Goal: Task Accomplishment & Management: Complete application form

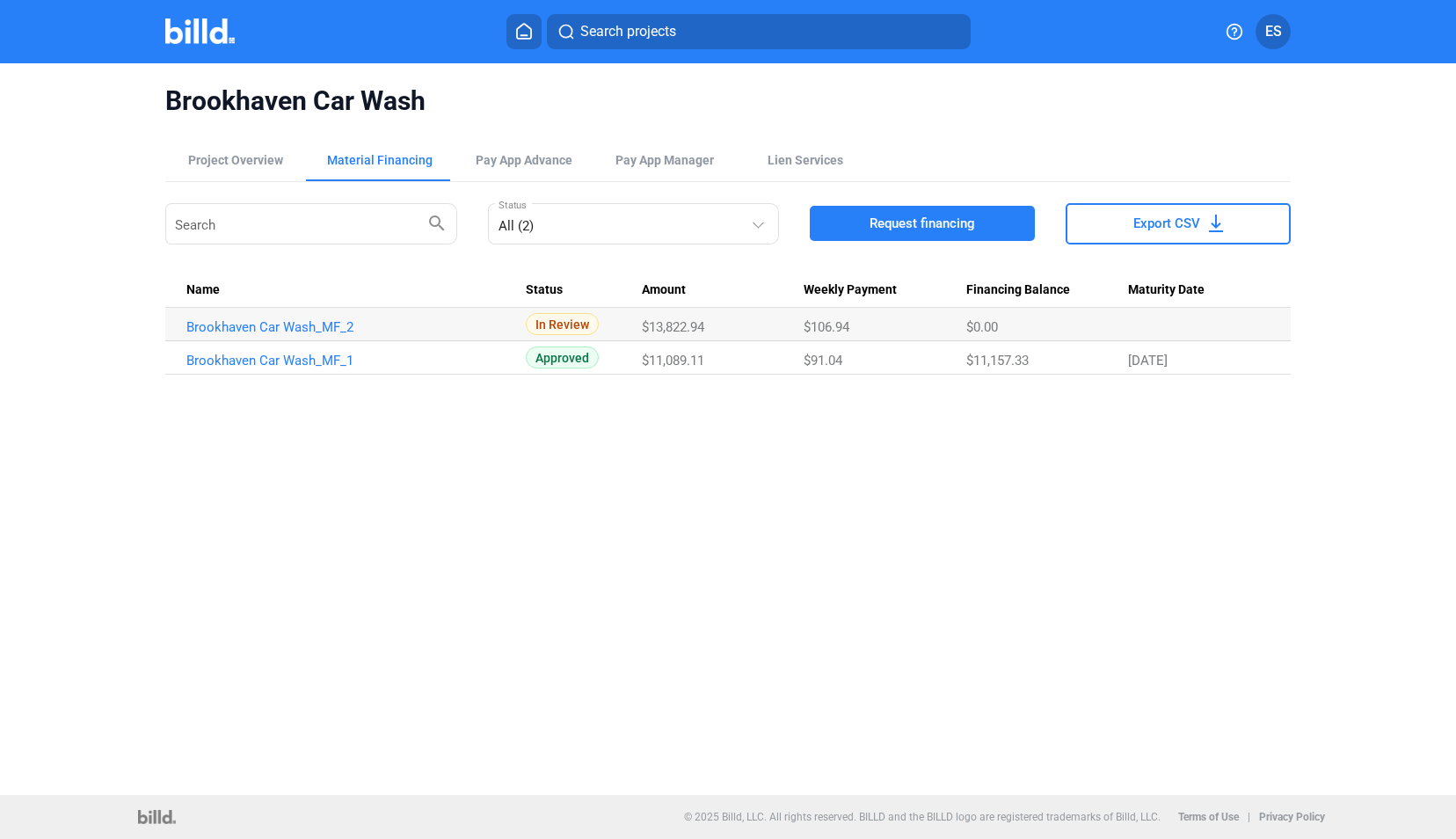
click at [187, 31] on img at bounding box center [200, 31] width 70 height 26
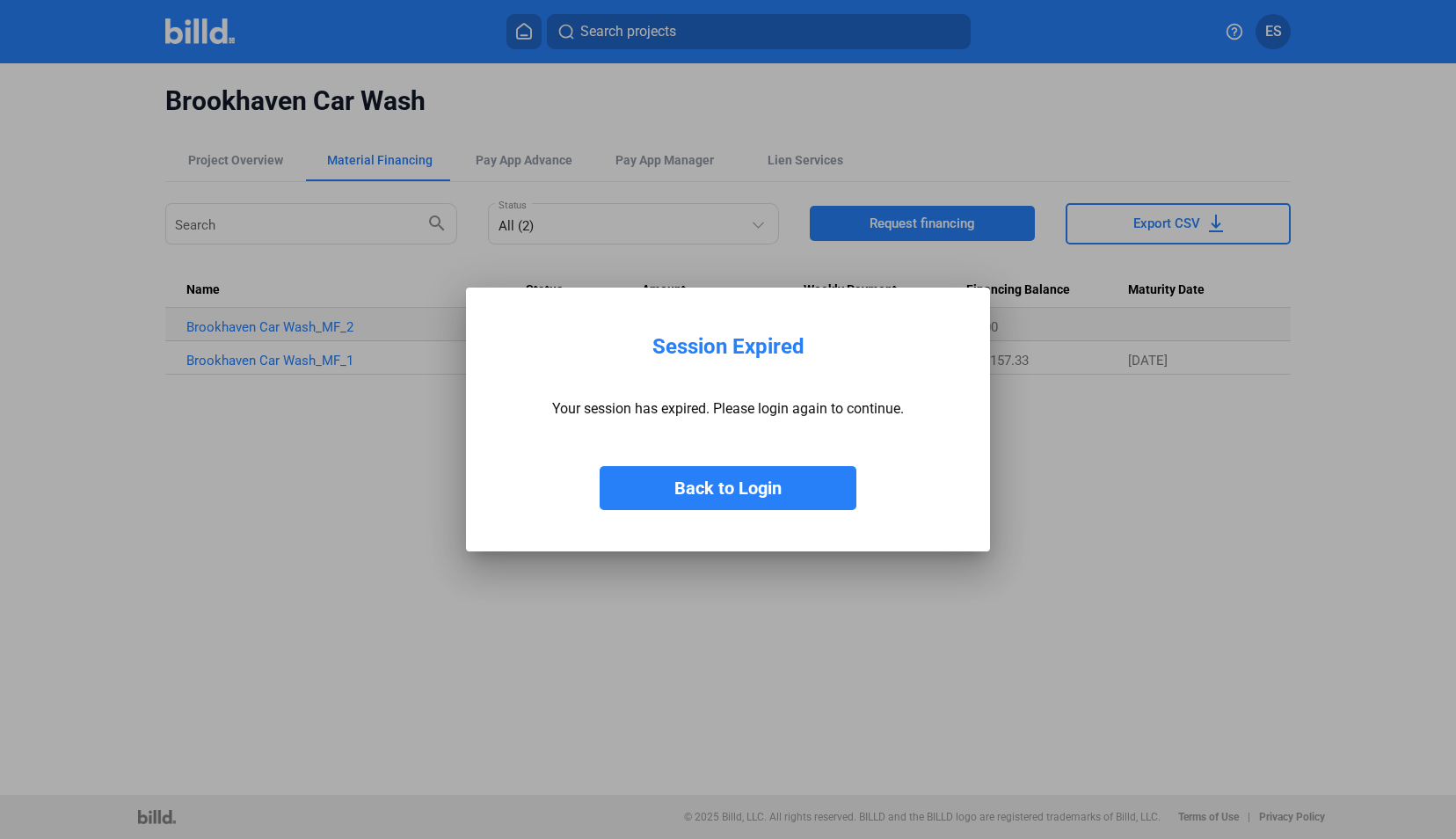
click at [740, 488] on button "Back to Login" at bounding box center [728, 488] width 257 height 44
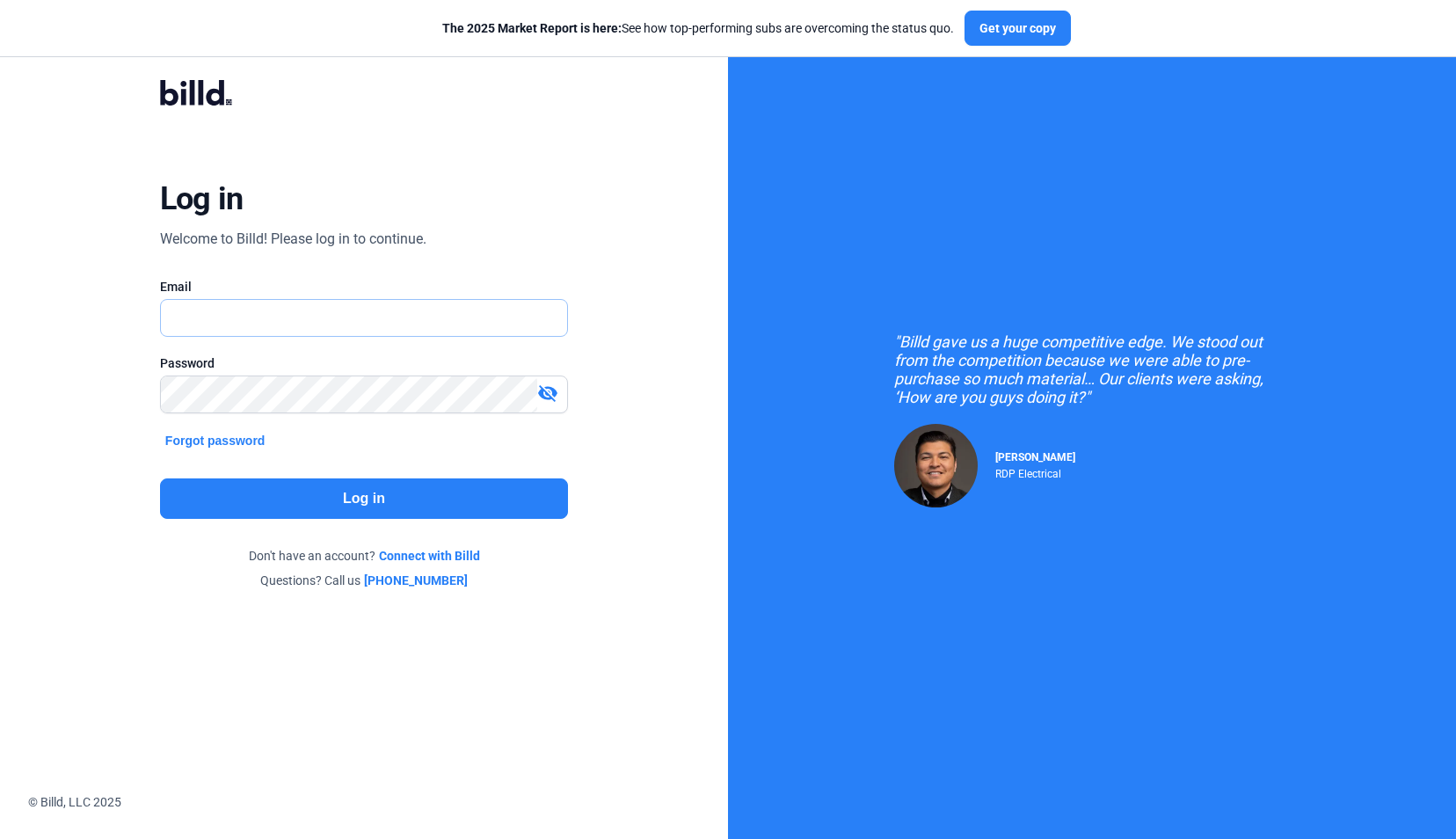
type input "[EMAIL_ADDRESS][DOMAIN_NAME]"
click at [371, 489] on button "Log in" at bounding box center [364, 498] width 408 height 41
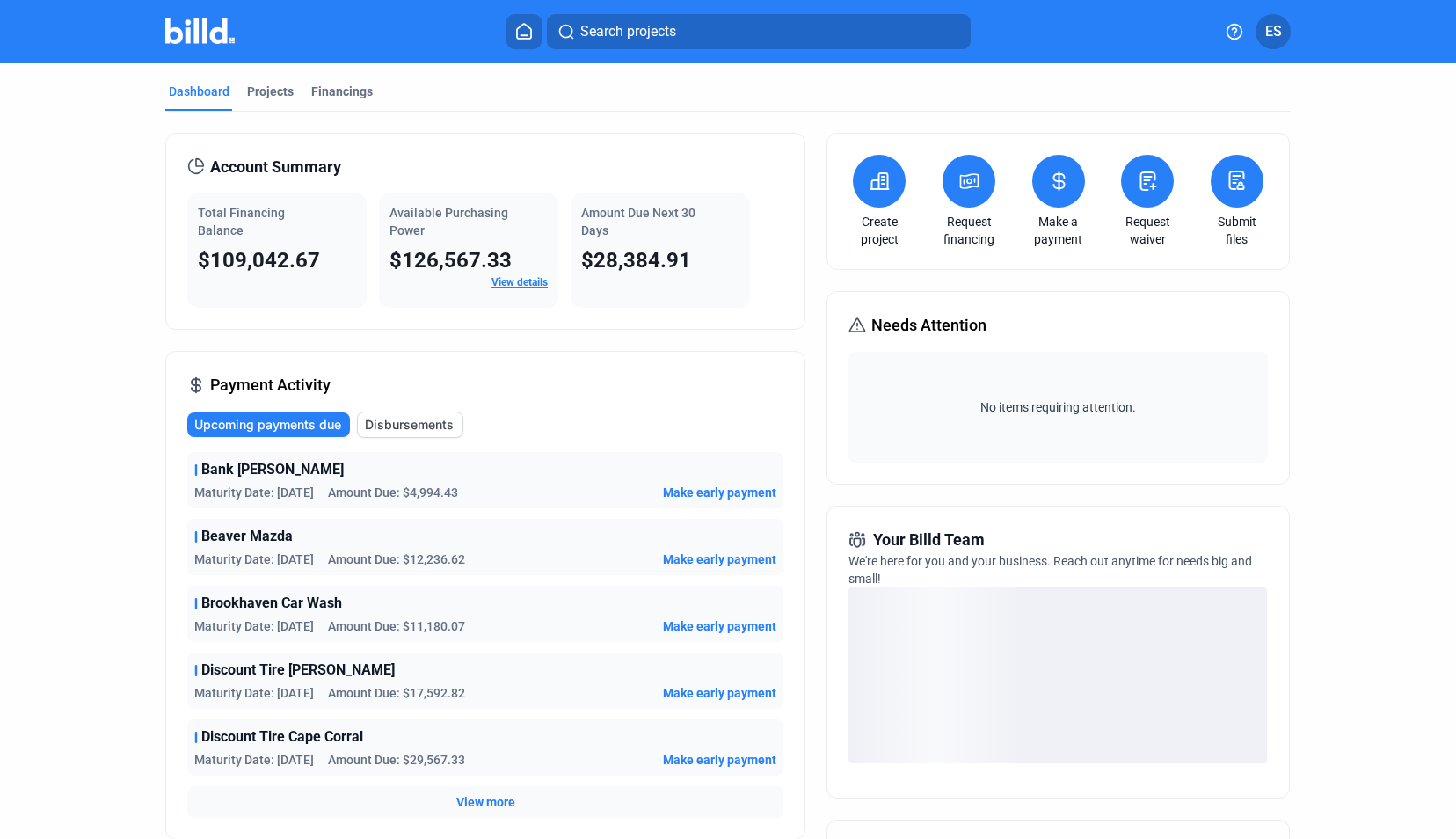
click at [261, 81] on mat-tab-group "Dashboard Projects Financings Account Summary Total Financing Balance $109,042.…" at bounding box center [728, 617] width 1125 height 1107
click at [262, 84] on div "Projects" at bounding box center [269, 91] width 46 height 18
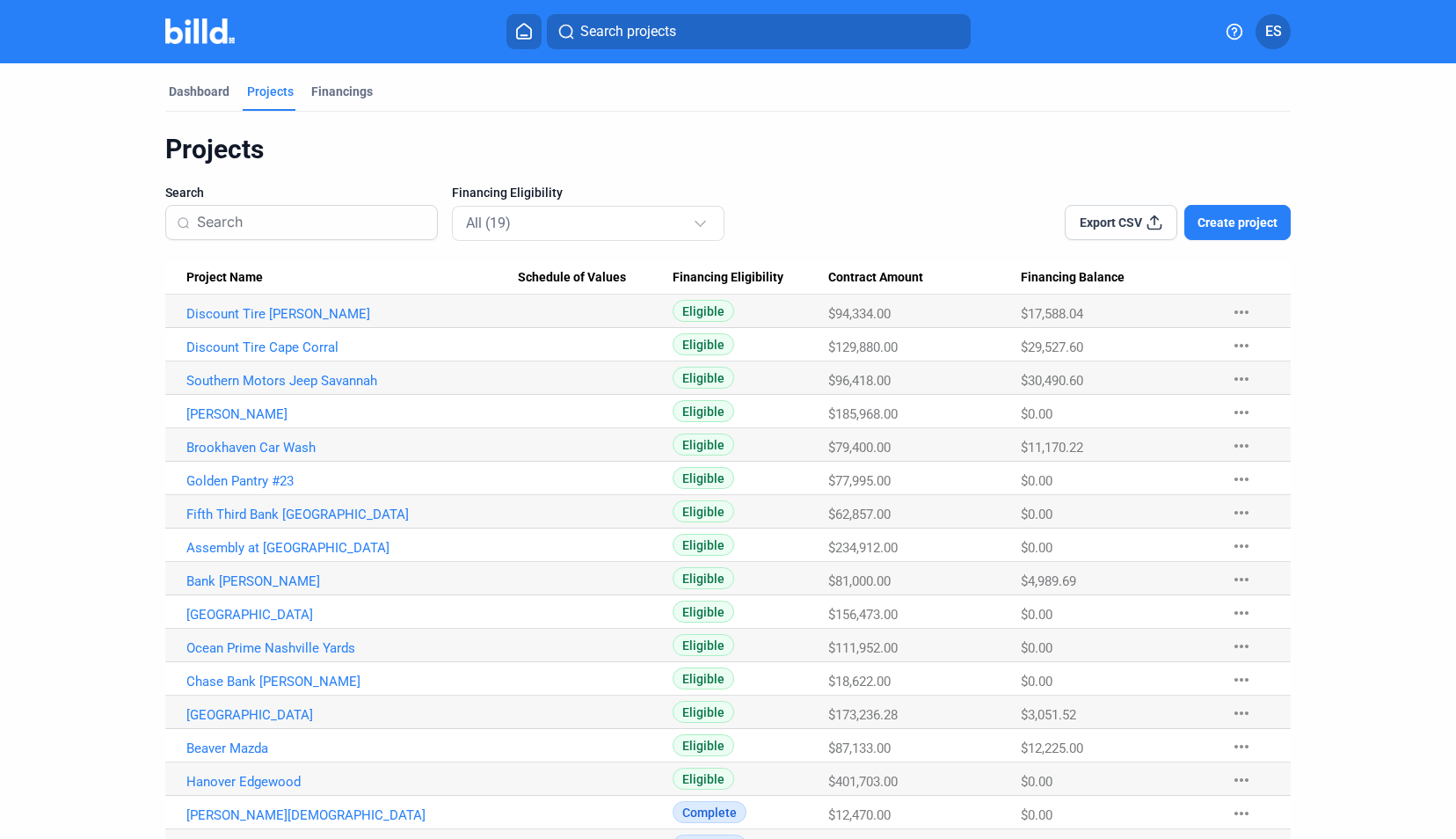
click at [1258, 231] on span "Create project" at bounding box center [1237, 222] width 80 height 18
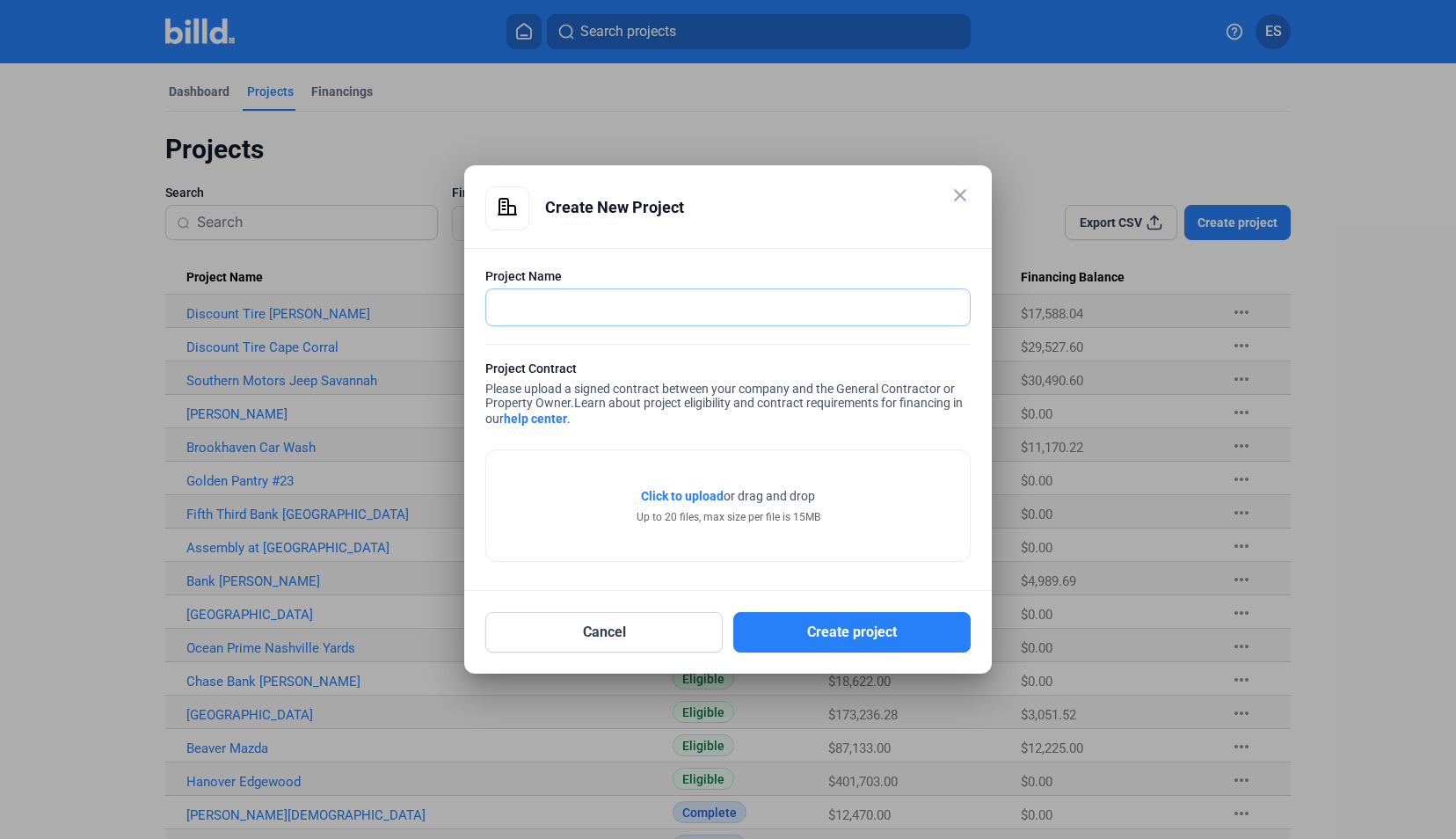
click at [799, 304] on input "text" at bounding box center [718, 307] width 464 height 36
type input "[PERSON_NAME]'s Steakhouse"
click at [739, 416] on div "Project Contract Please upload a signed contract between your company and the G…" at bounding box center [728, 396] width 486 height 72
click at [550, 422] on link "help center" at bounding box center [535, 418] width 63 height 14
click at [704, 494] on span "Click to upload" at bounding box center [681, 495] width 82 height 14
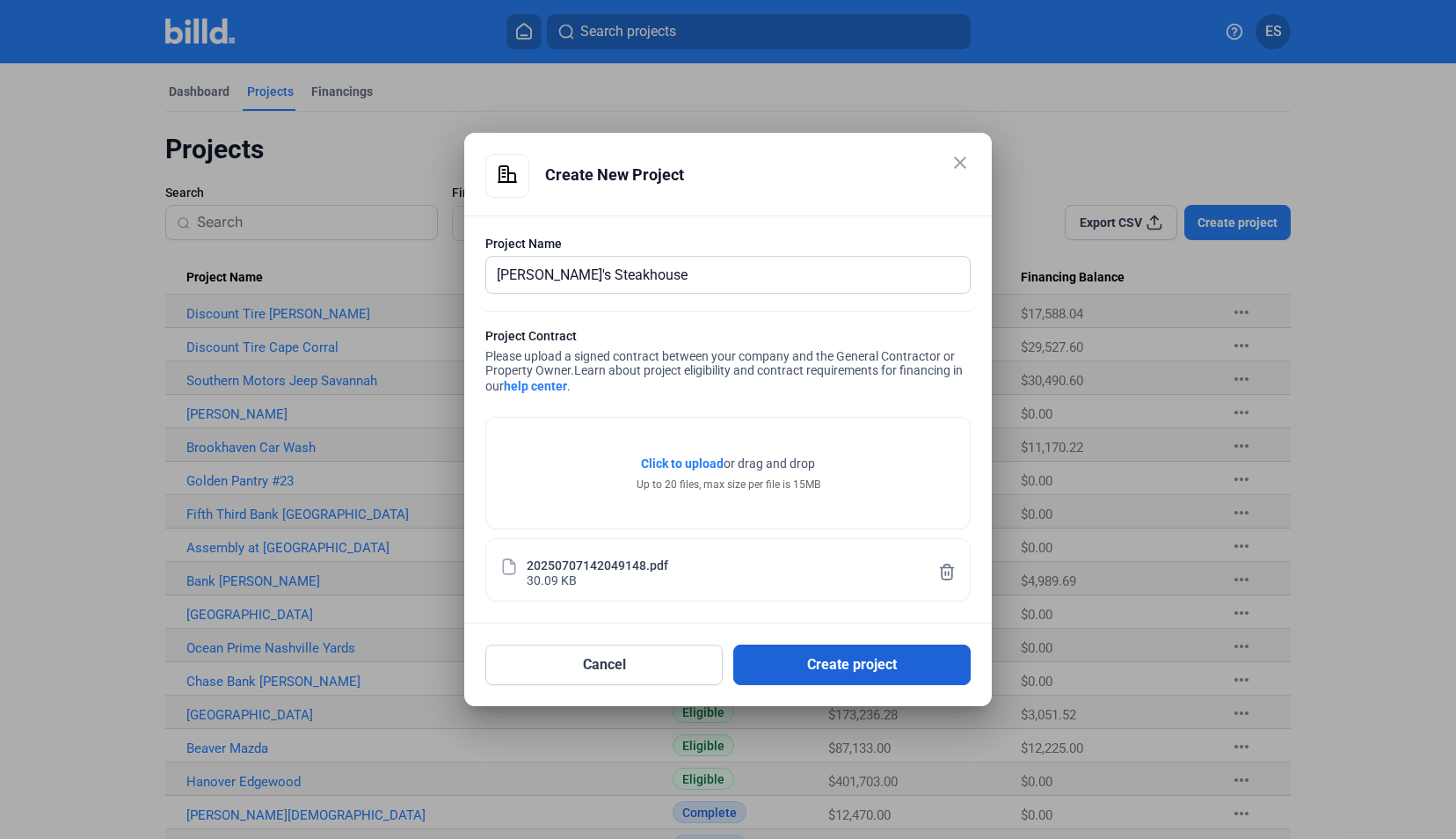
click at [874, 676] on button "Create project" at bounding box center [851, 664] width 237 height 41
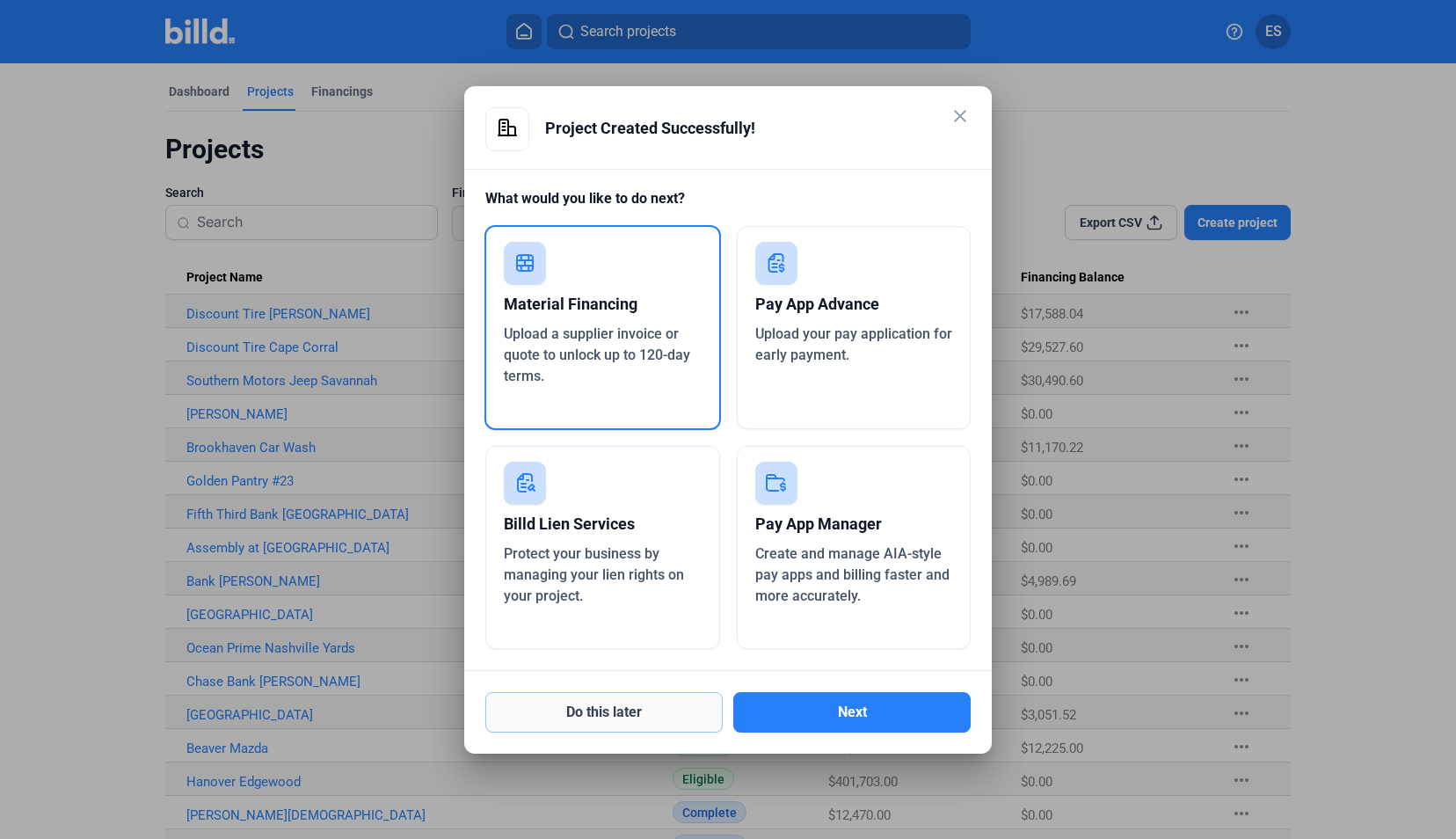
click at [645, 712] on button "Do this later" at bounding box center [604, 711] width 237 height 41
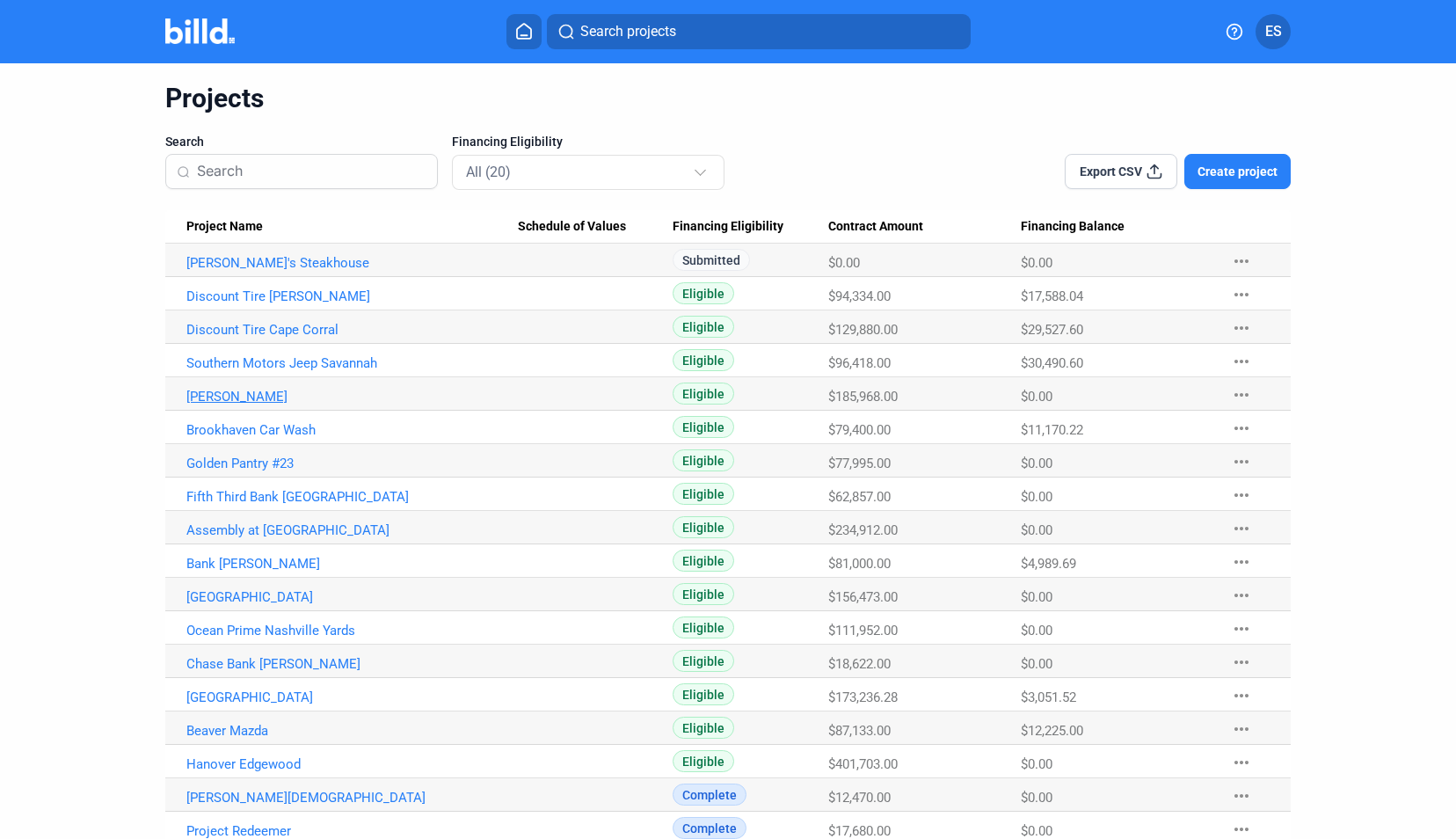
scroll to position [52, 0]
click at [1275, 163] on button "Create project" at bounding box center [1237, 170] width 107 height 35
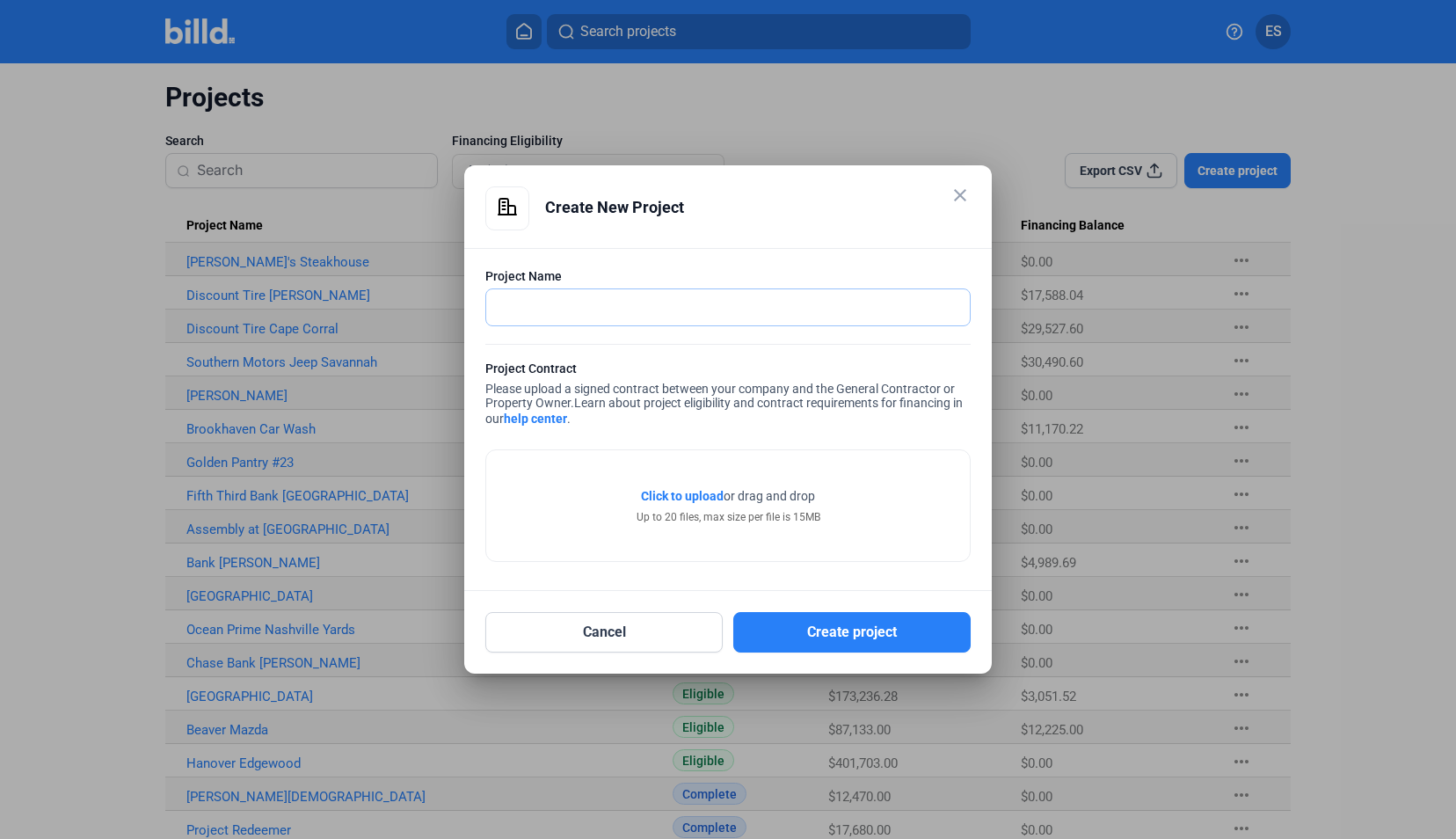
click at [762, 311] on input "text" at bounding box center [728, 307] width 484 height 36
type input "Heartland Dental and Dutch Bros Coffee"
click at [689, 503] on span "Click to upload Tap to upload" at bounding box center [681, 495] width 82 height 18
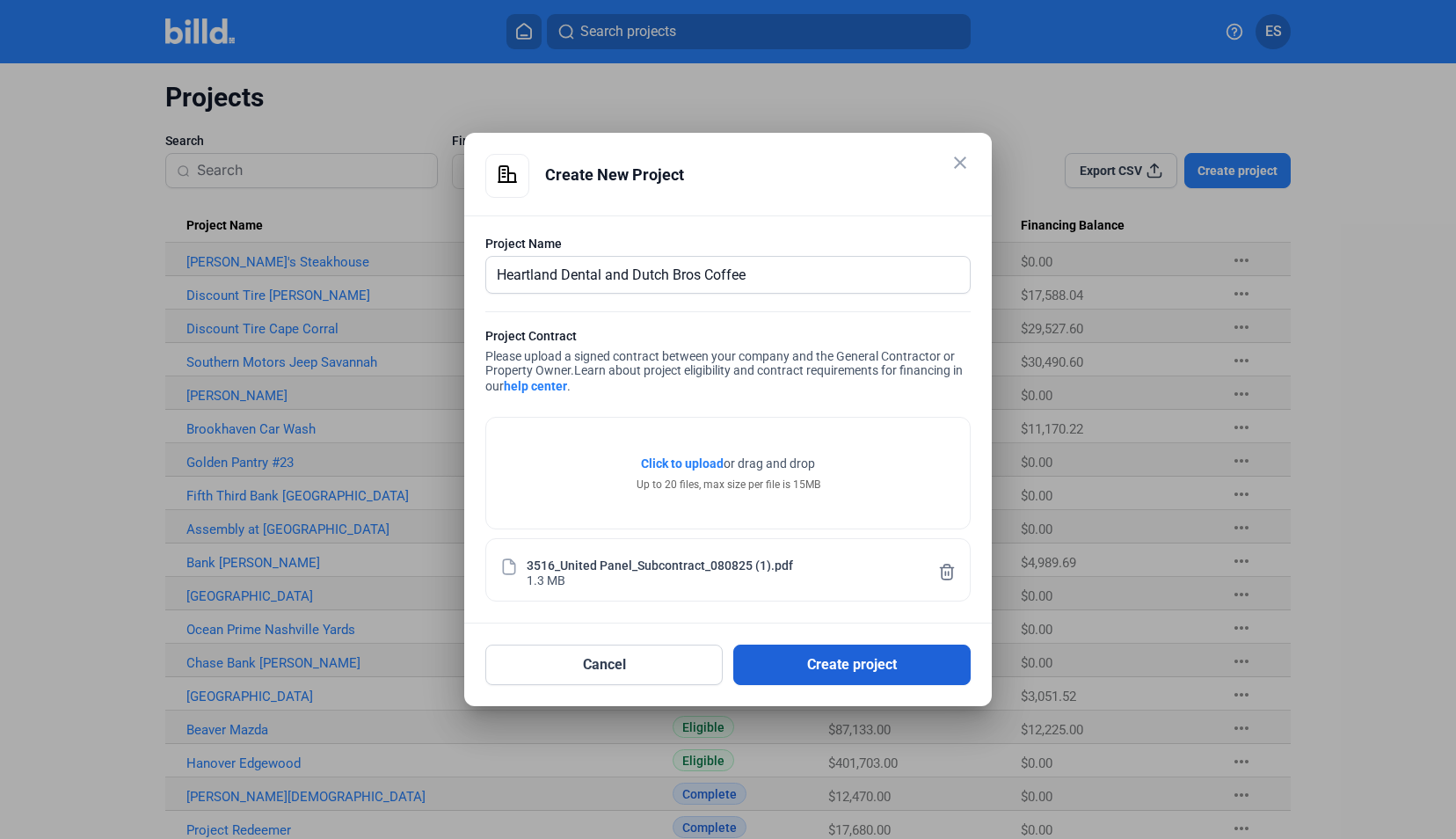
click at [825, 653] on button "Create project" at bounding box center [851, 664] width 237 height 41
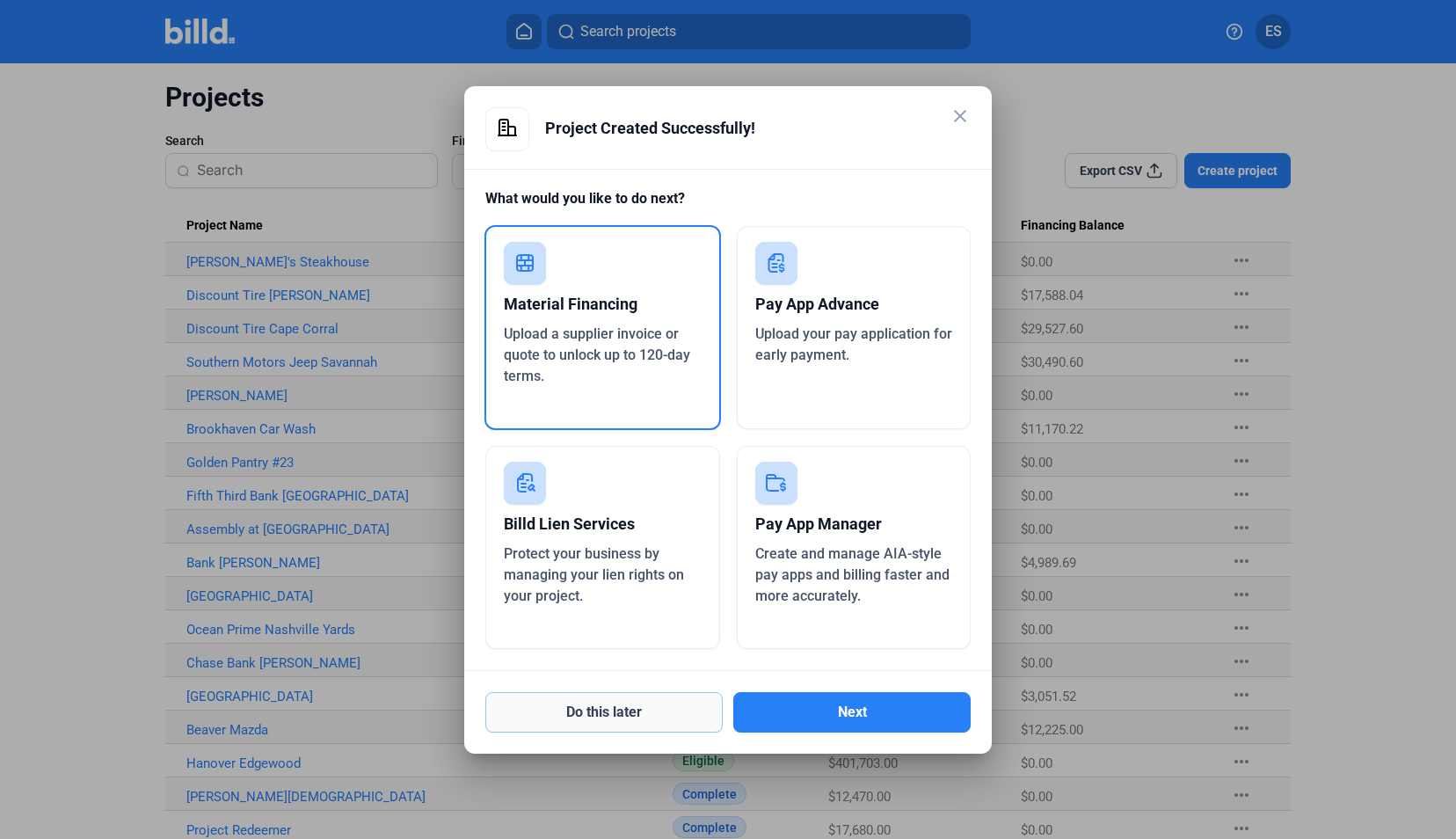
click at [584, 721] on button "Do this later" at bounding box center [604, 711] width 237 height 41
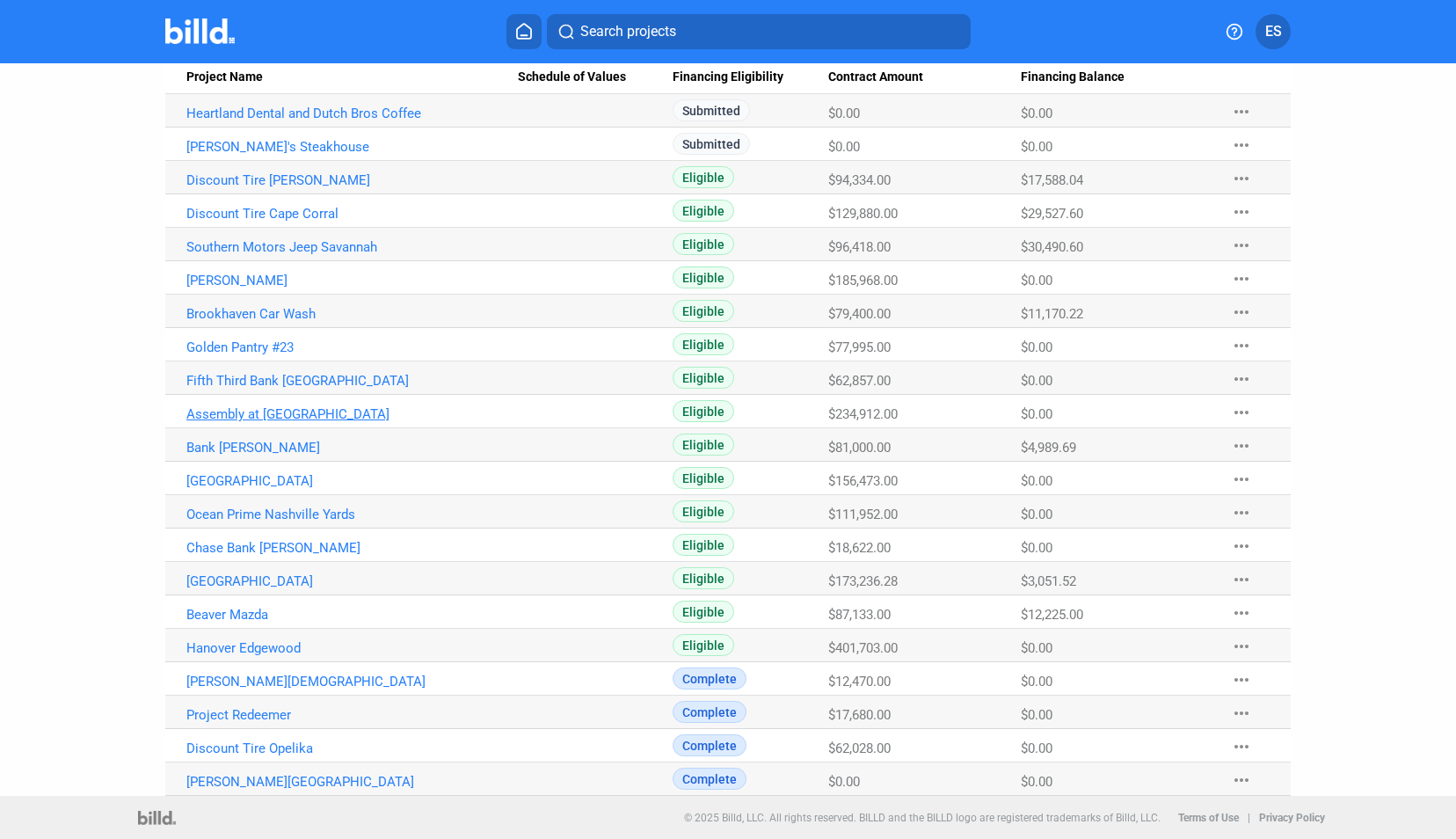
scroll to position [0, 0]
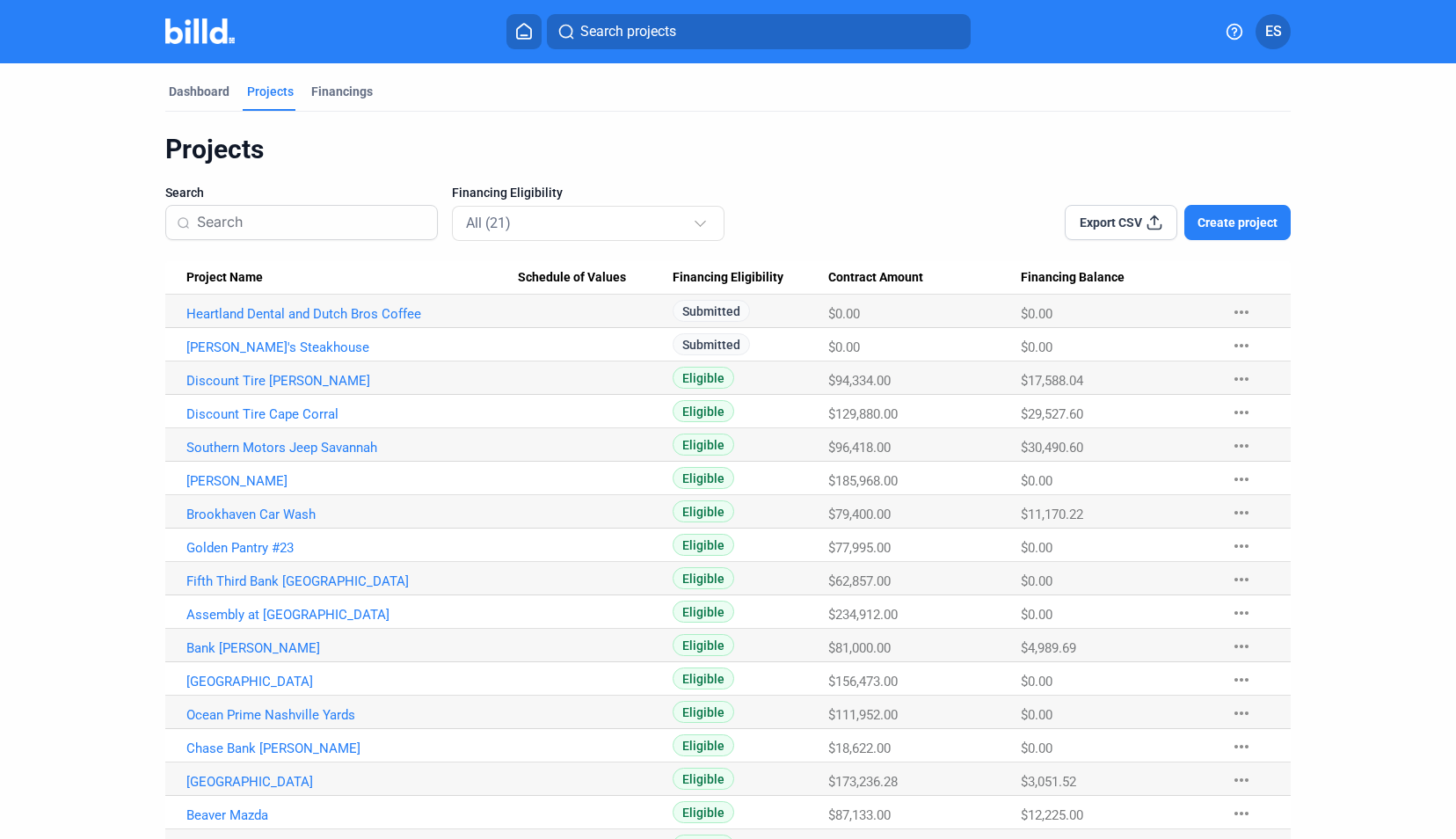
click at [1225, 217] on span "Create project" at bounding box center [1237, 222] width 80 height 18
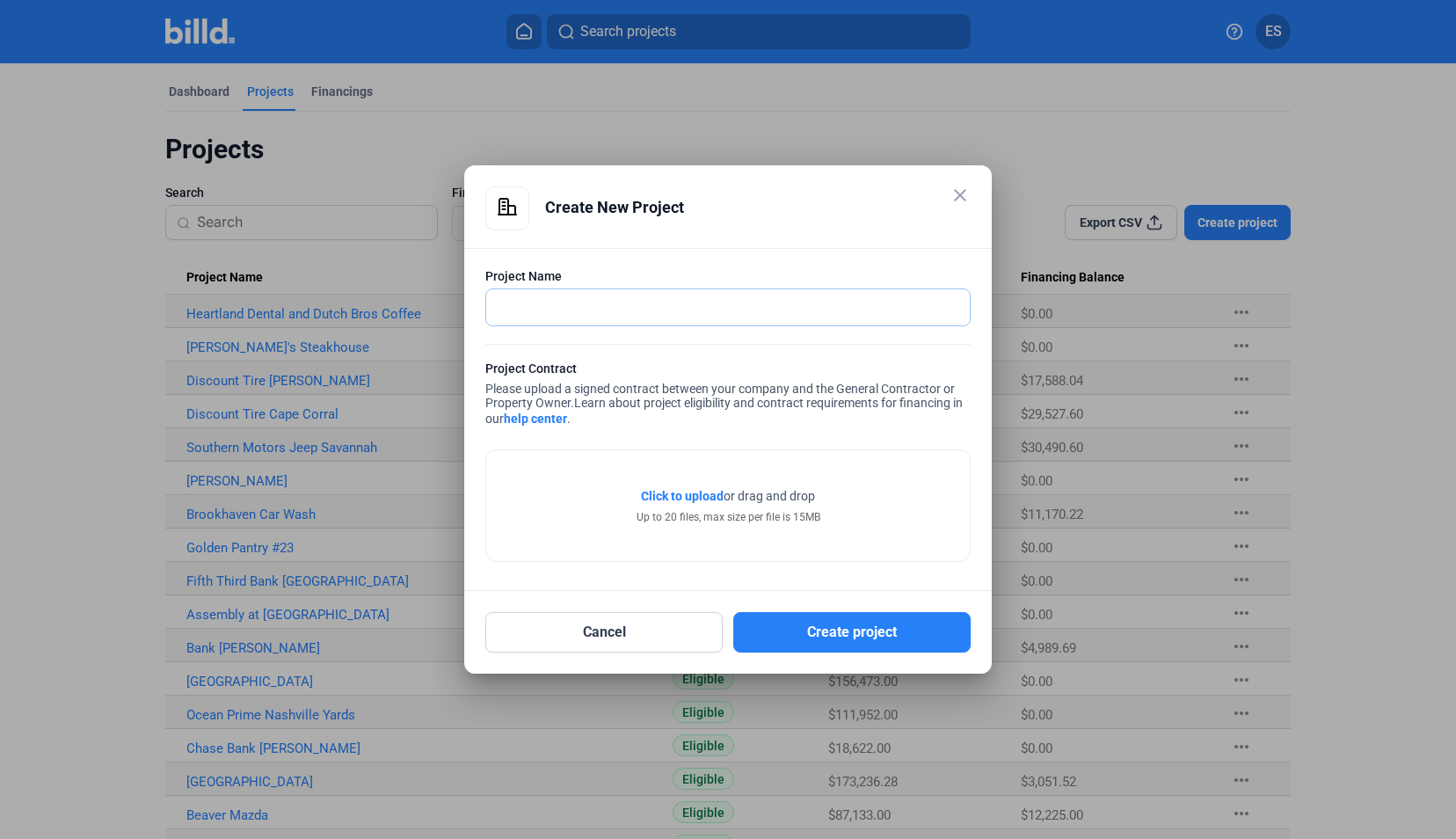
click at [792, 301] on input "text" at bounding box center [718, 307] width 464 height 36
click at [622, 625] on button "Cancel" at bounding box center [604, 632] width 237 height 41
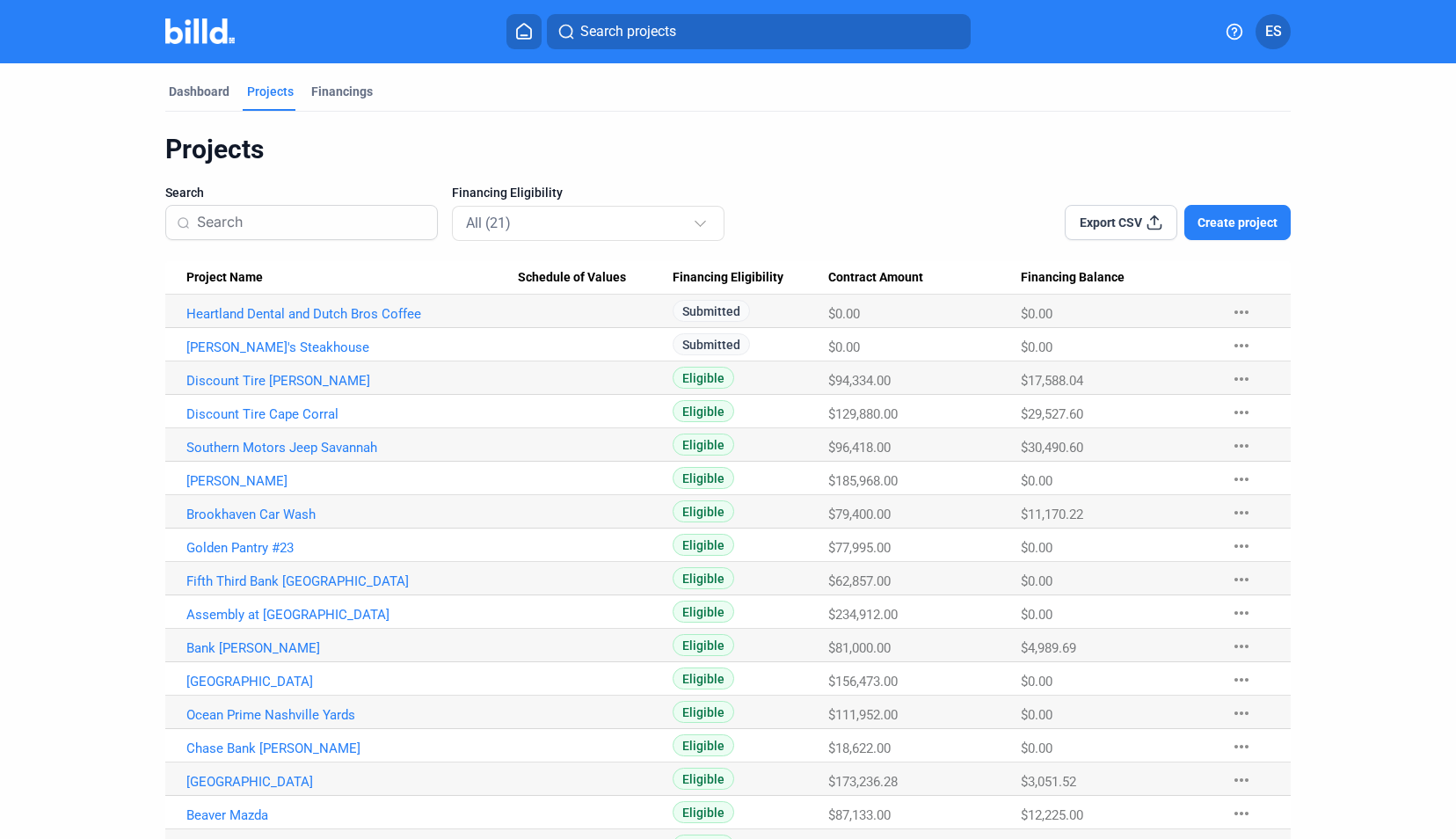
click at [986, 196] on div "Export CSV Create project" at bounding box center [1065, 212] width 450 height 57
click at [1221, 227] on span "Create project" at bounding box center [1237, 222] width 80 height 18
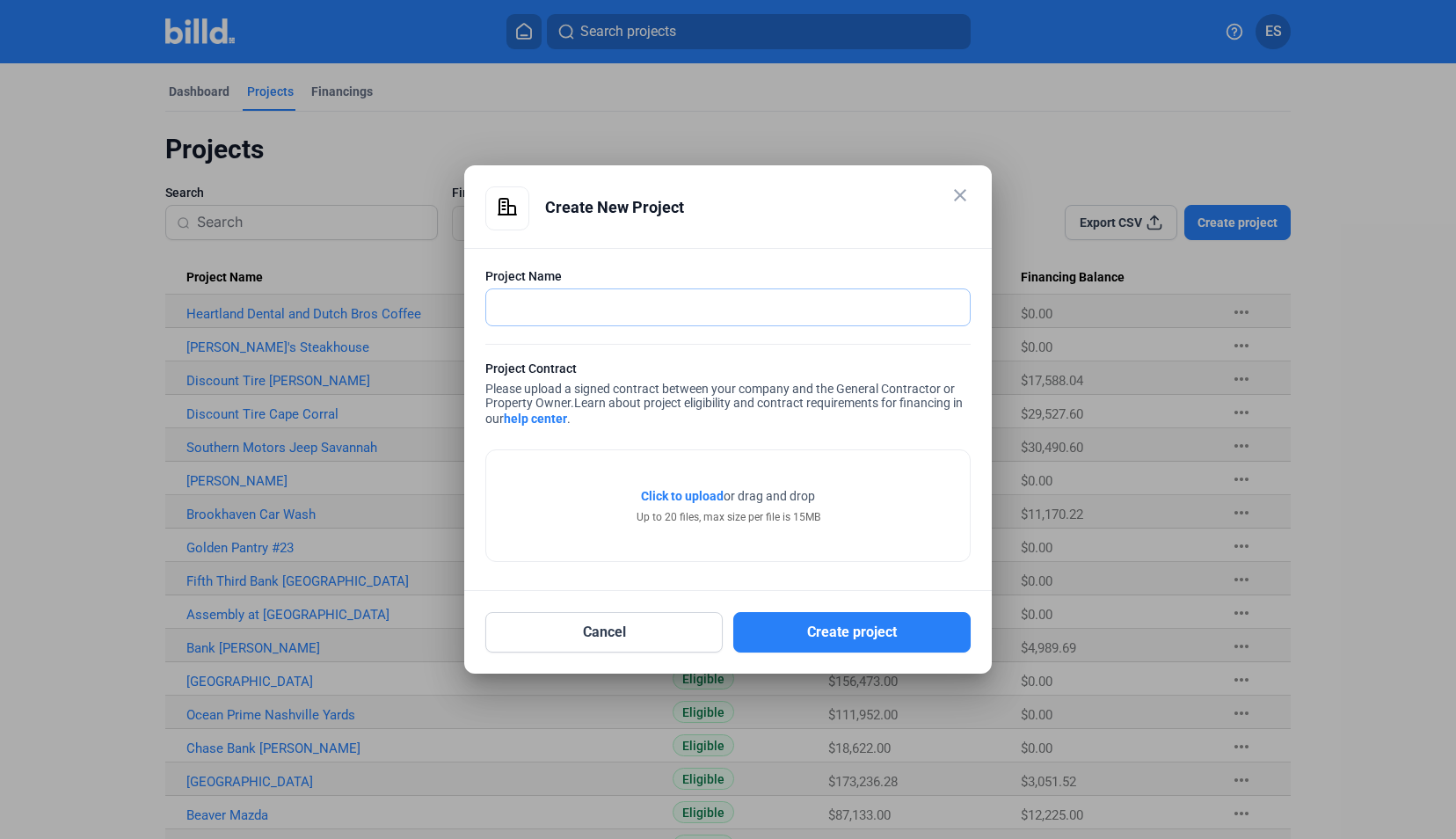
click at [669, 309] on input "text" at bounding box center [718, 307] width 464 height 36
type input "Living Spaces [PERSON_NAME]"
click at [676, 504] on span "Click to upload Tap to upload" at bounding box center [681, 495] width 82 height 18
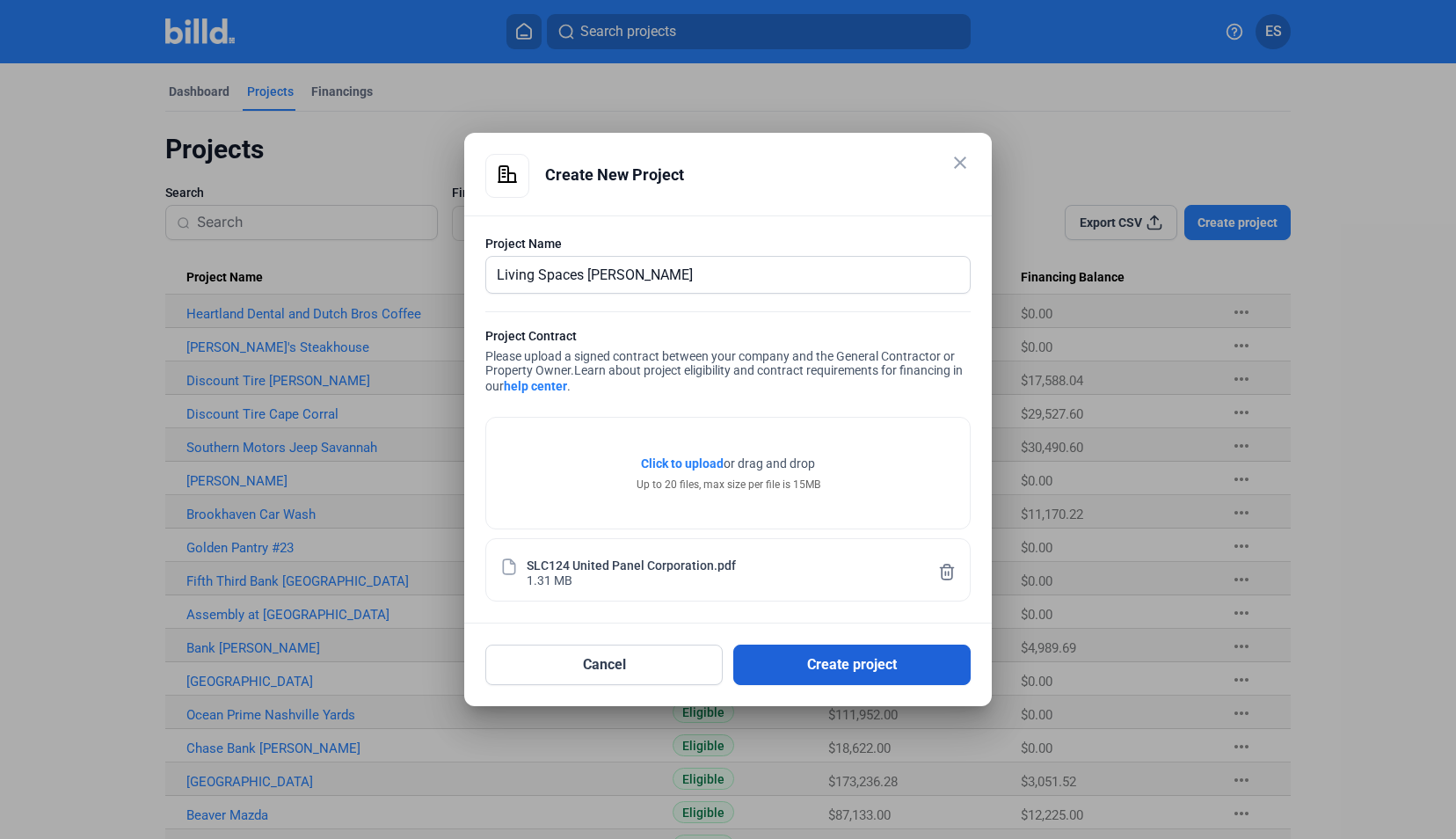
click at [884, 647] on button "Create project" at bounding box center [851, 664] width 237 height 41
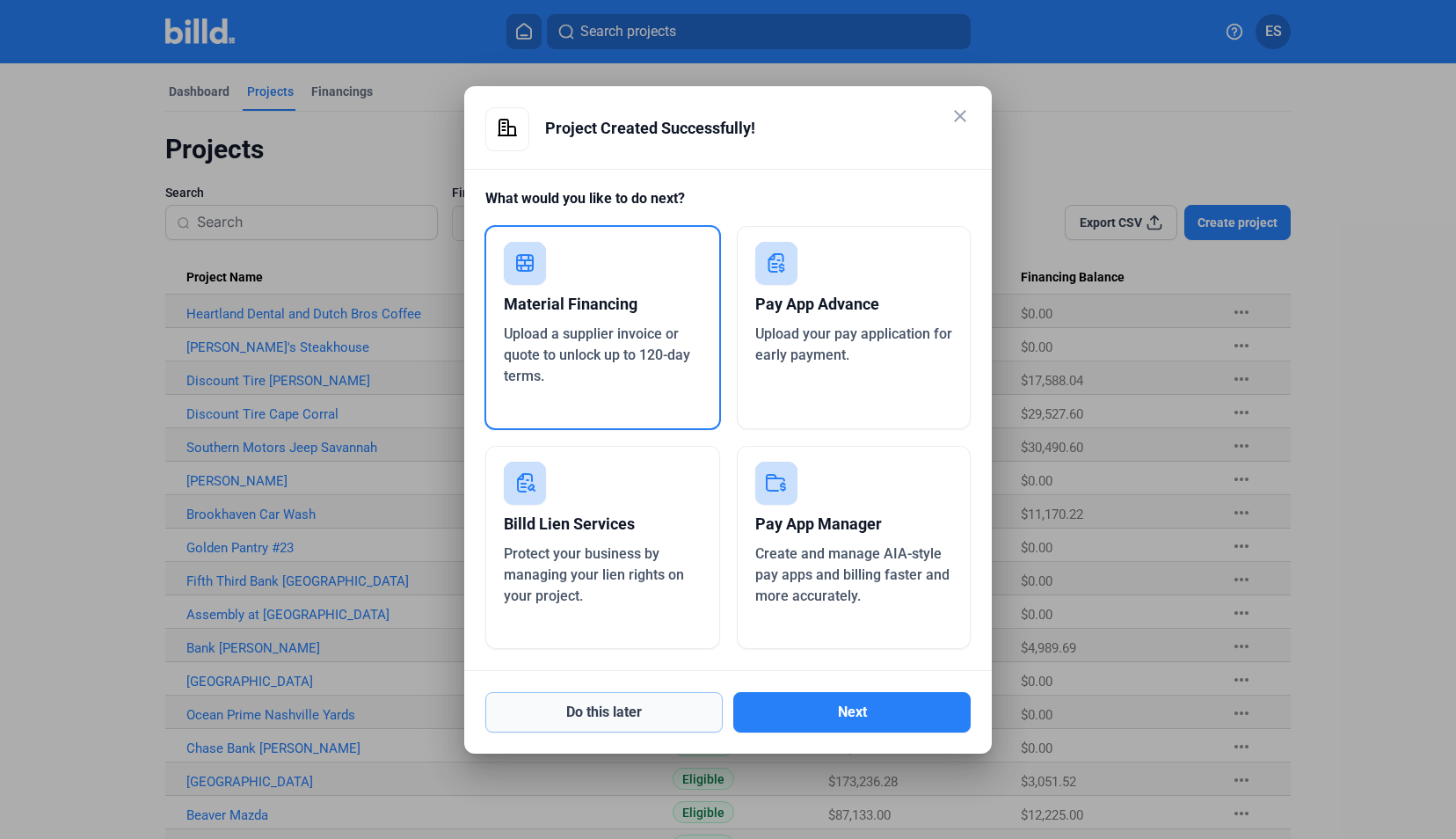
click at [654, 707] on button "Do this later" at bounding box center [604, 711] width 237 height 41
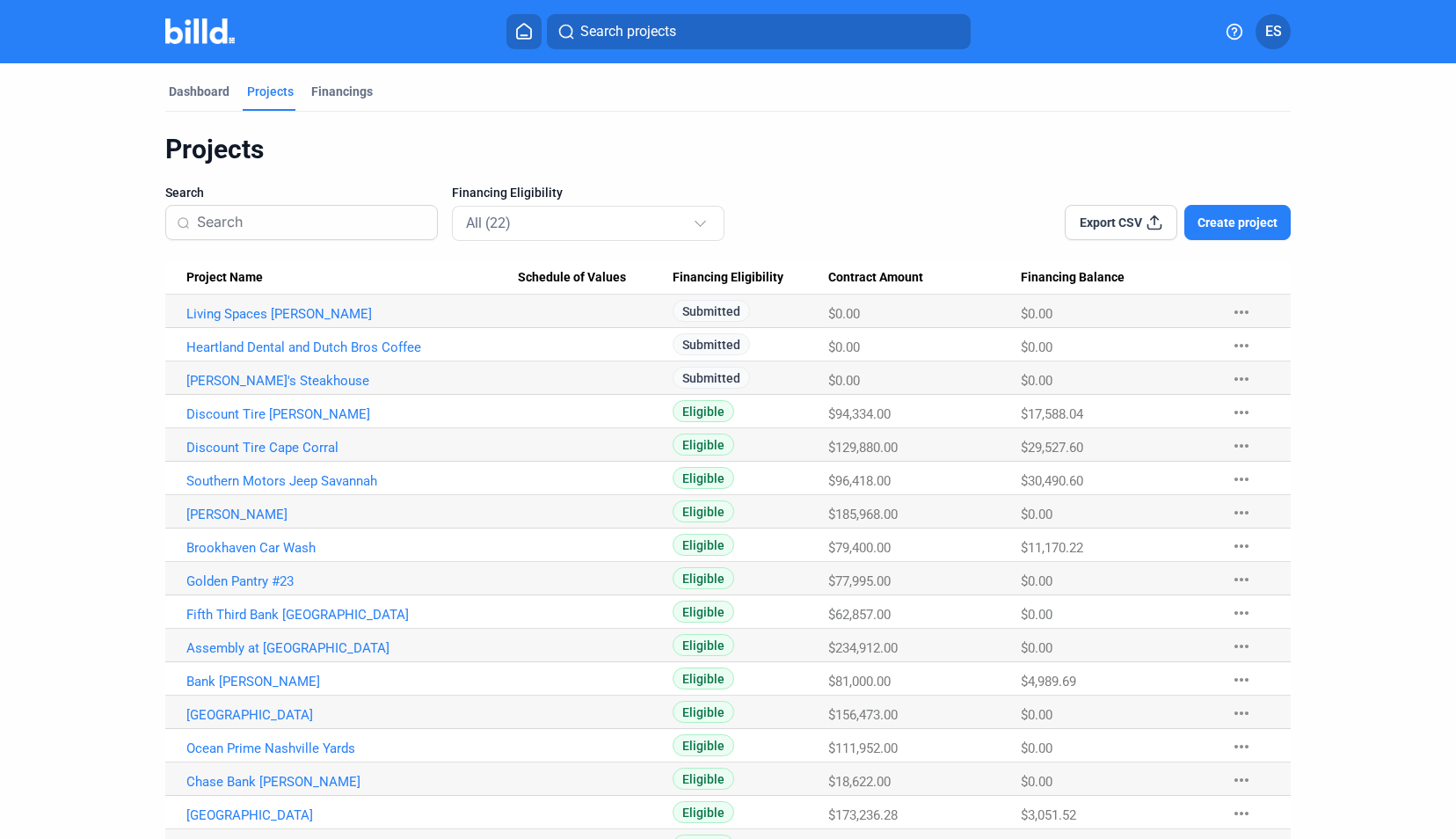
click at [1261, 237] on button "Create project" at bounding box center [1237, 222] width 107 height 35
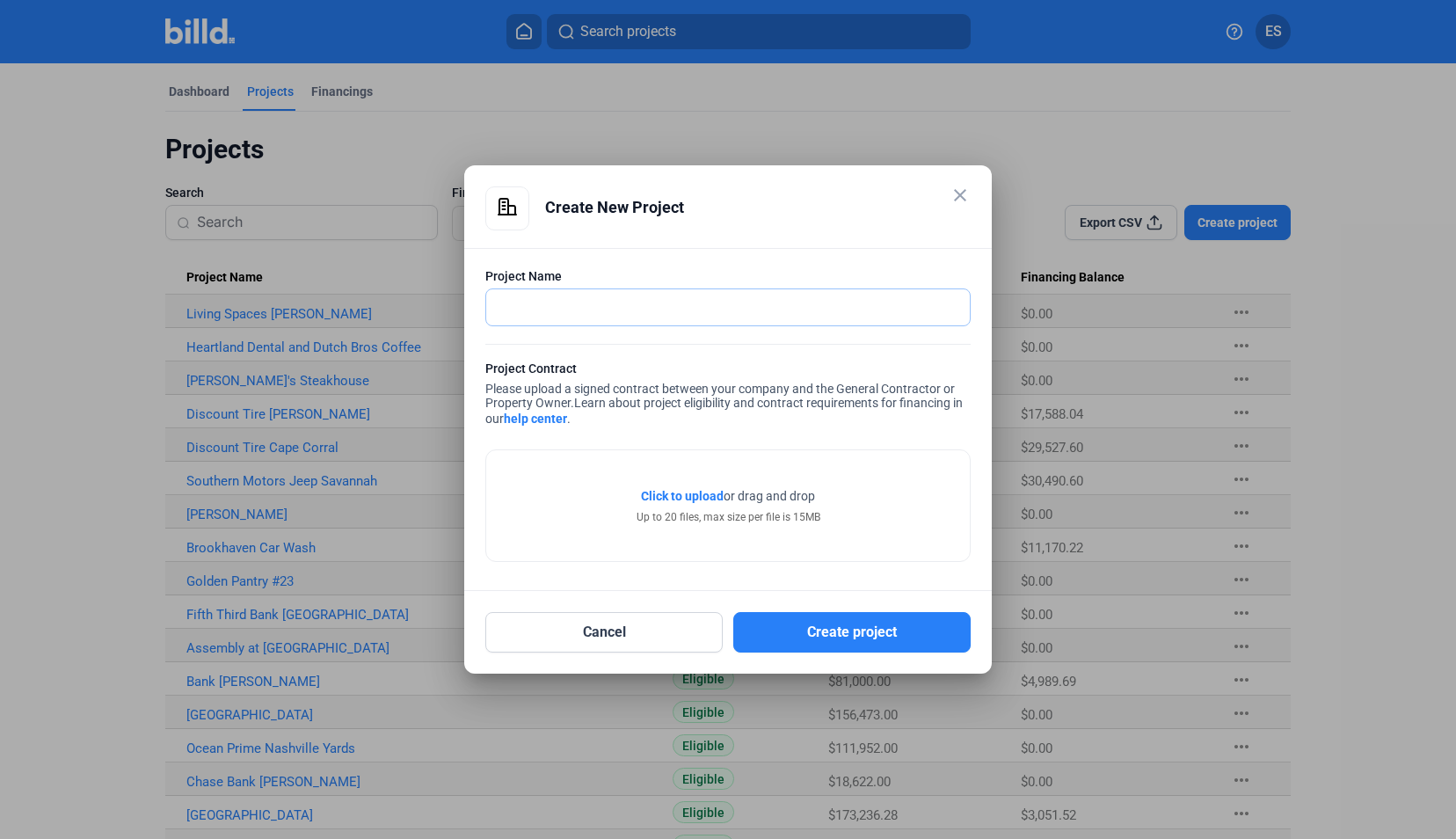
click at [791, 309] on input "text" at bounding box center [728, 307] width 484 height 36
type input "Decatur Square Transformation"
click at [667, 490] on span "Click to upload" at bounding box center [681, 495] width 82 height 14
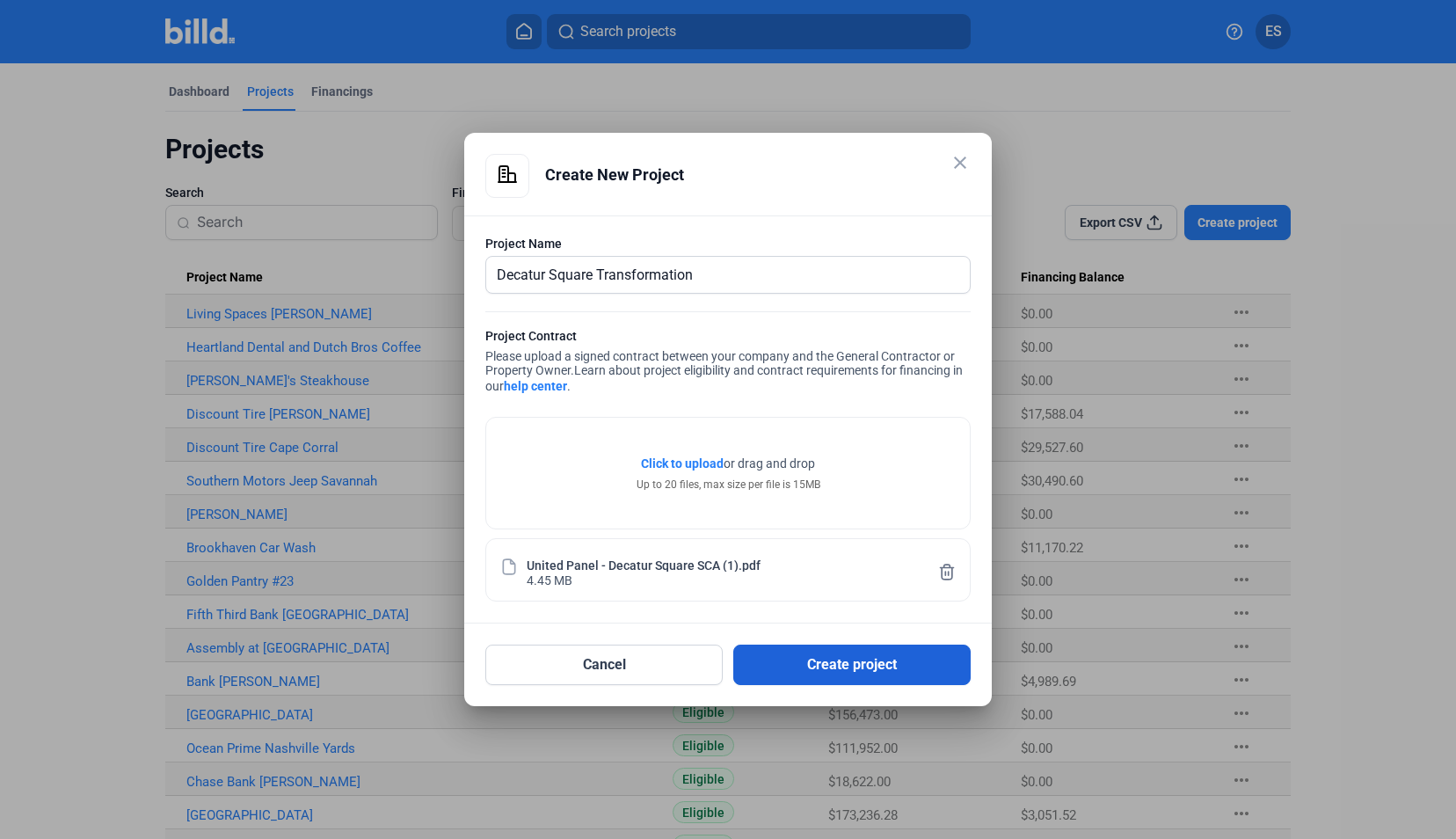
click at [856, 664] on button "Create project" at bounding box center [851, 664] width 237 height 41
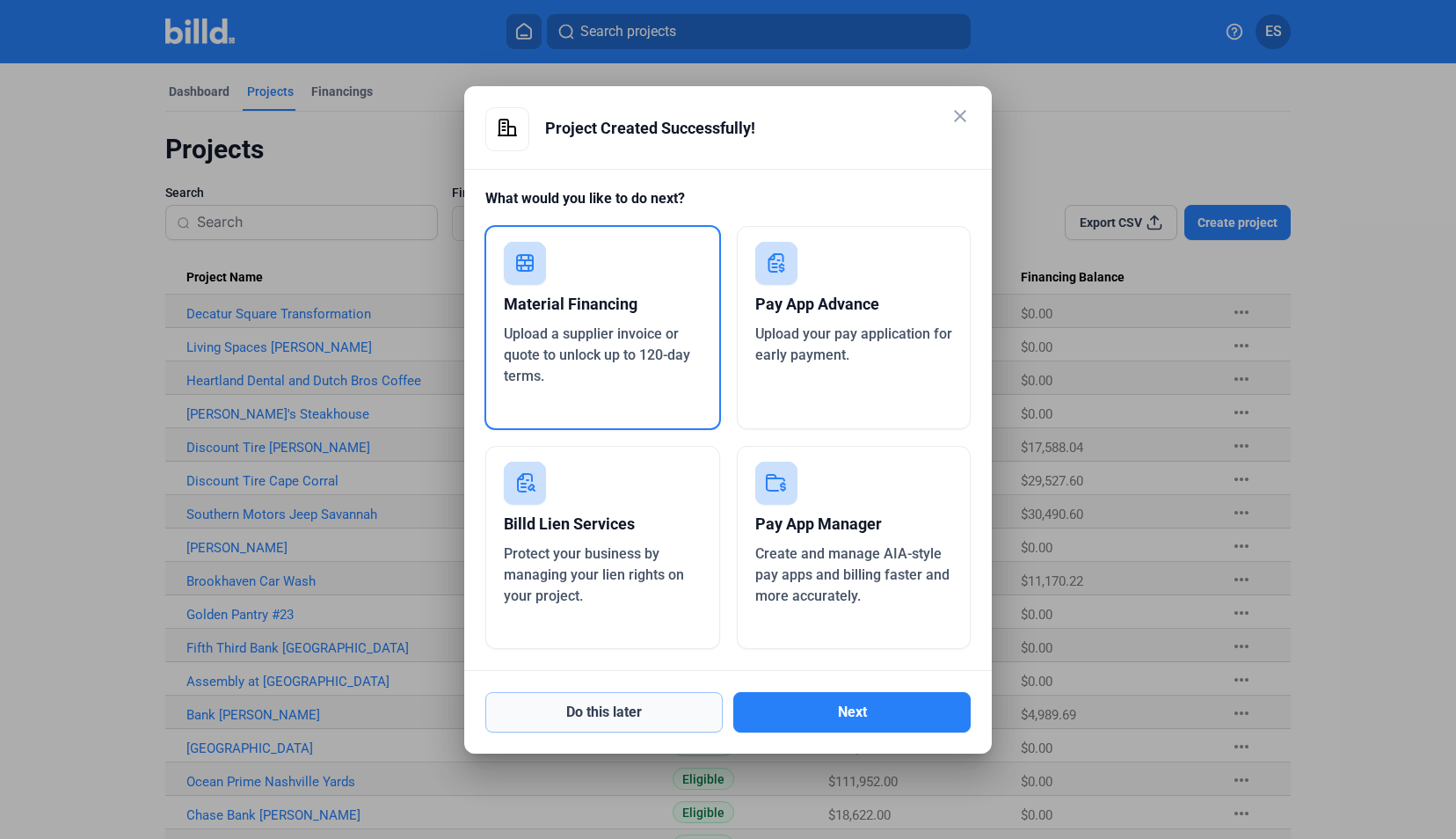
click at [558, 712] on button "Do this later" at bounding box center [604, 711] width 237 height 41
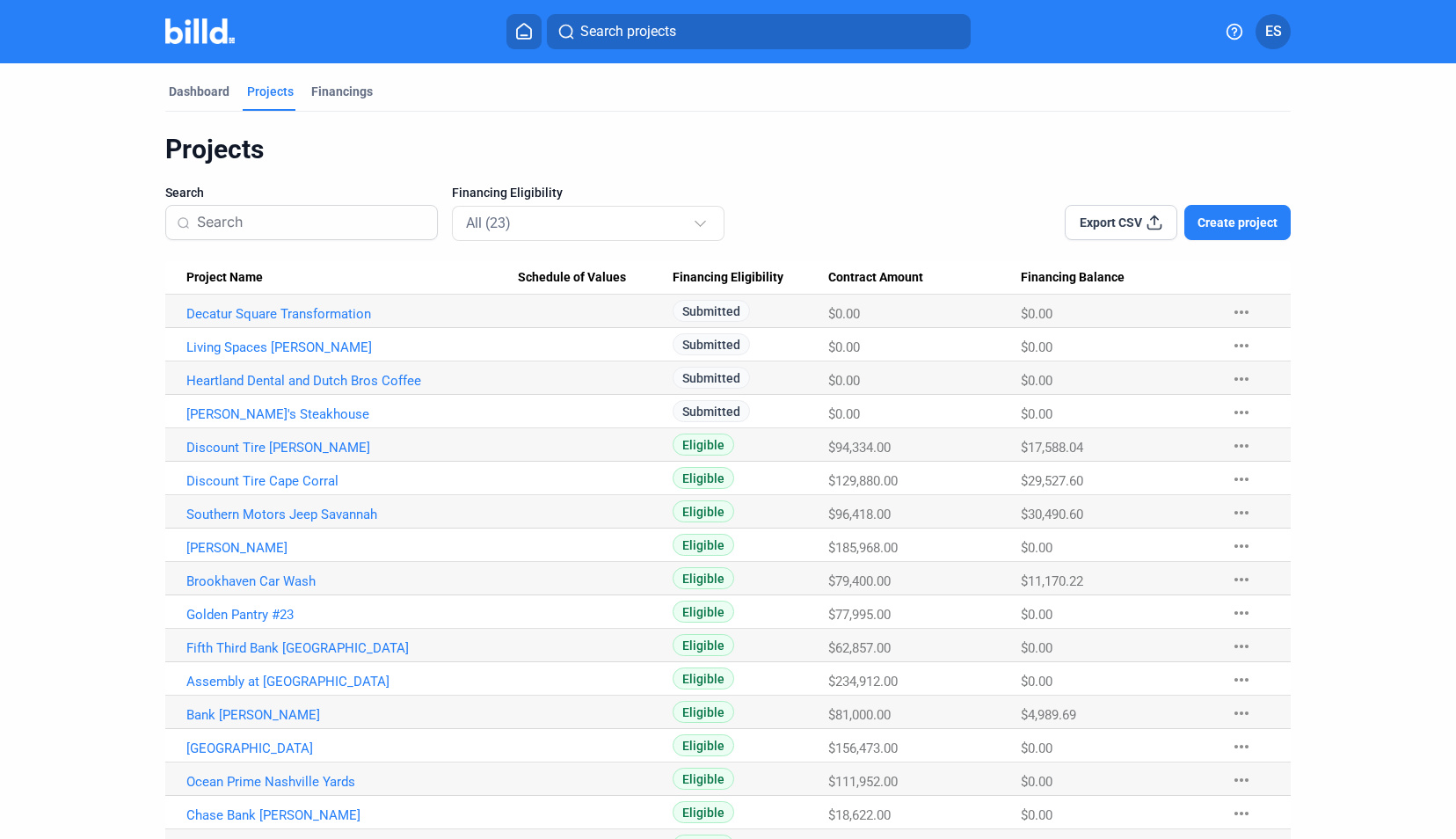
click at [1239, 217] on span "Create project" at bounding box center [1237, 222] width 80 height 18
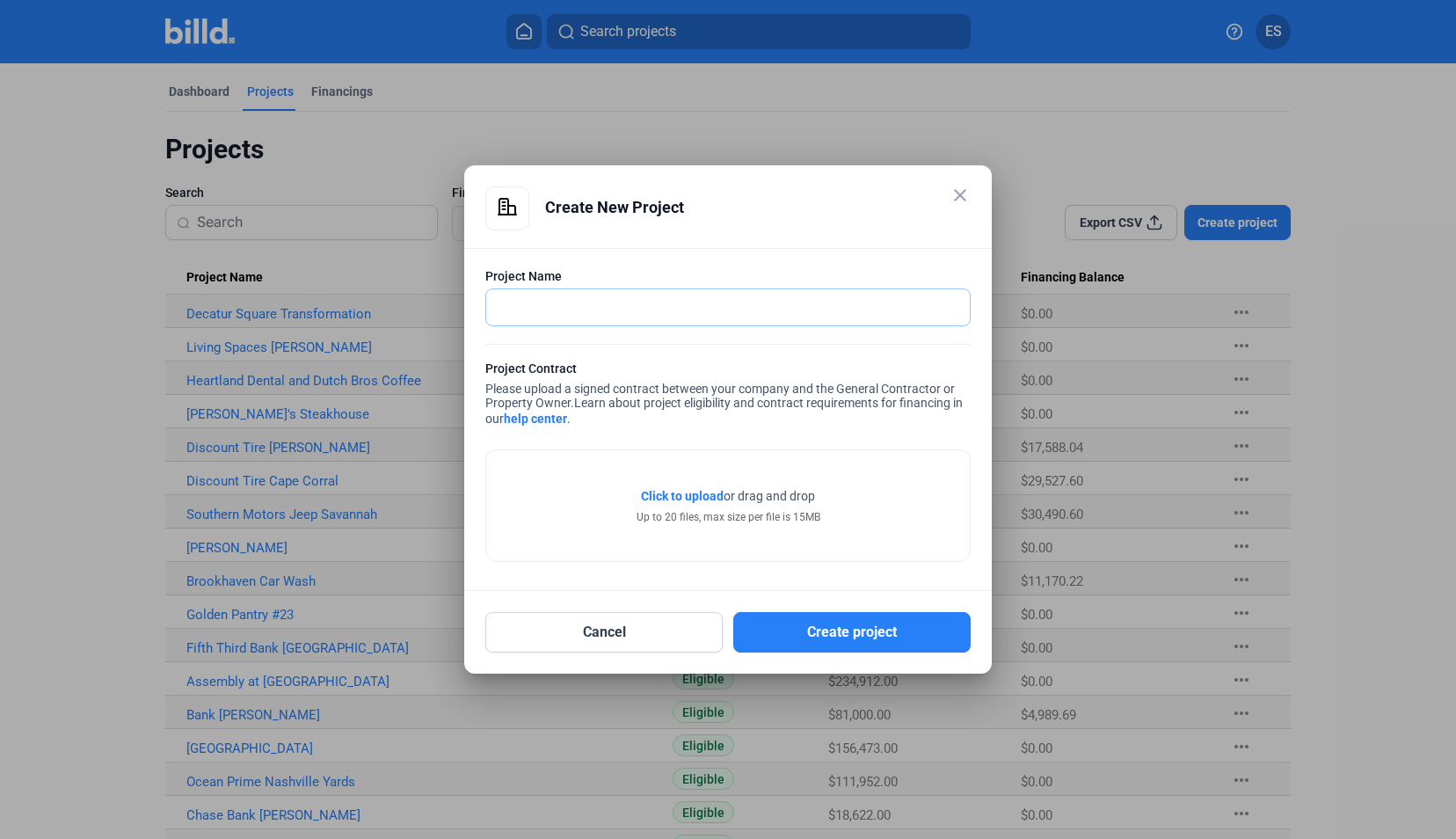
type input "s"
type input "Spartanburg [PERSON_NAME] Expansion"
click at [701, 497] on span "Click to upload" at bounding box center [681, 495] width 82 height 14
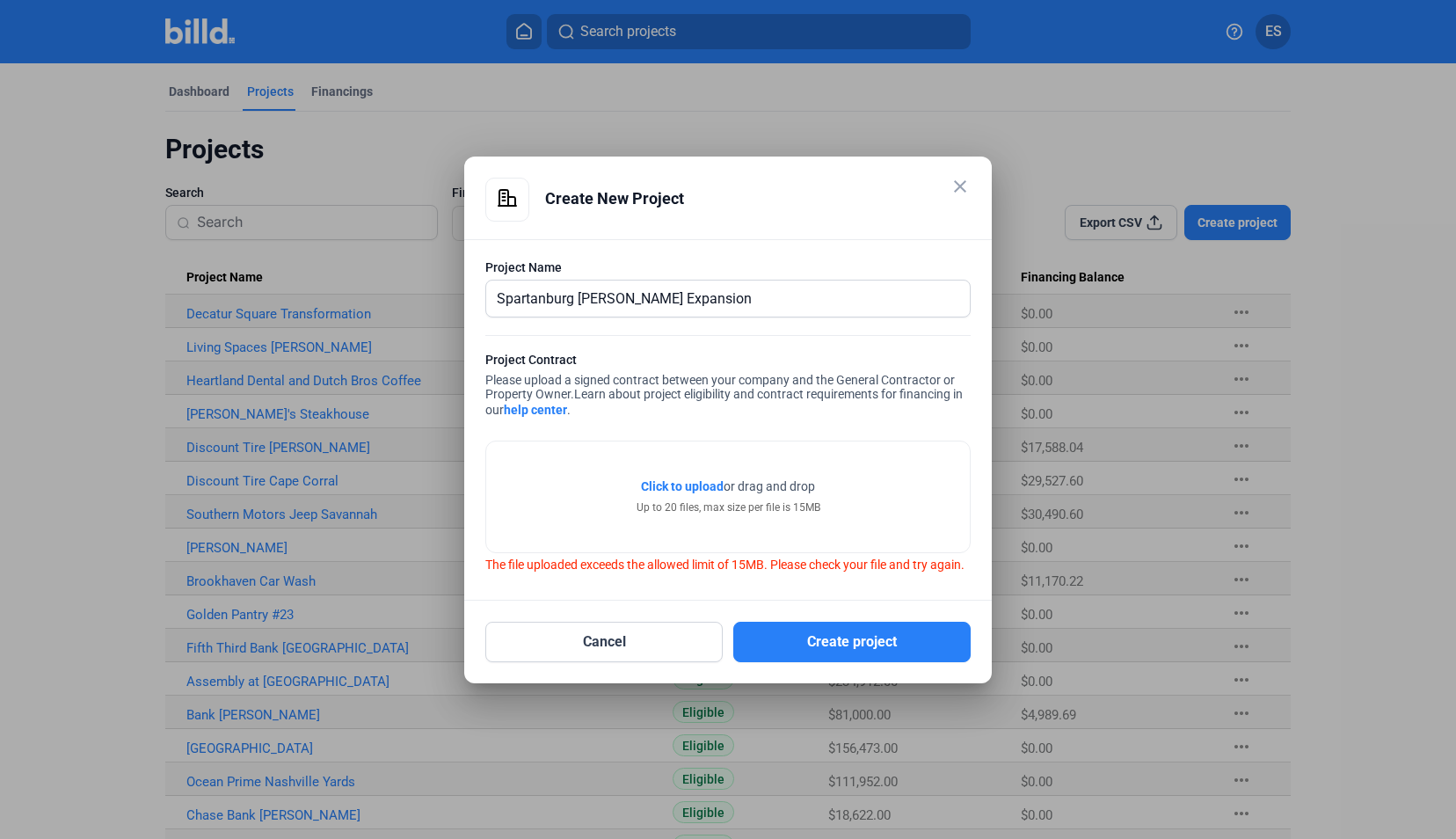
click at [678, 479] on span "Click to upload" at bounding box center [681, 486] width 82 height 14
click at [705, 482] on span "Click to upload" at bounding box center [681, 486] width 82 height 14
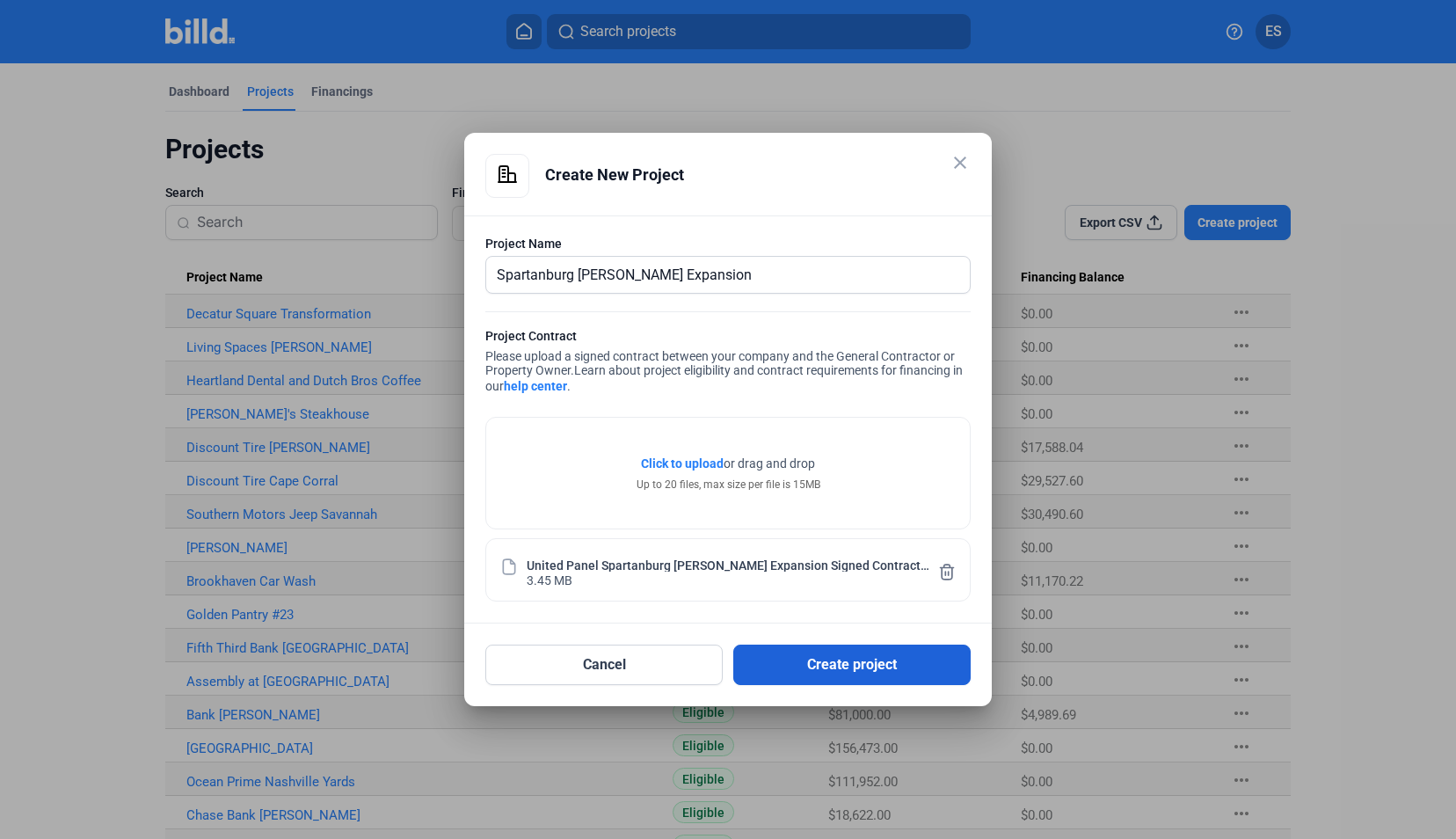
click at [885, 670] on button "Create project" at bounding box center [851, 664] width 237 height 41
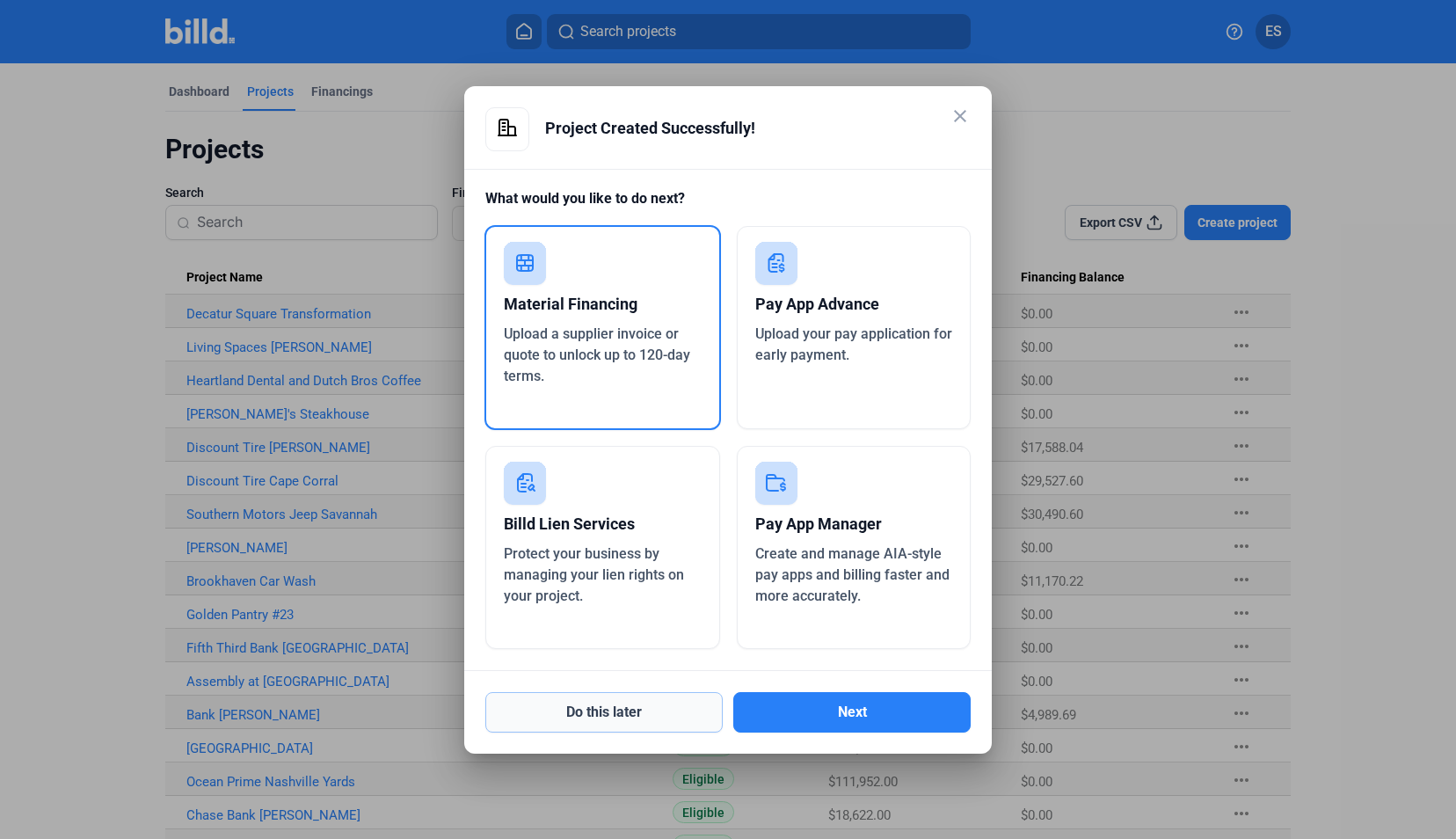
click at [680, 703] on button "Do this later" at bounding box center [604, 711] width 237 height 41
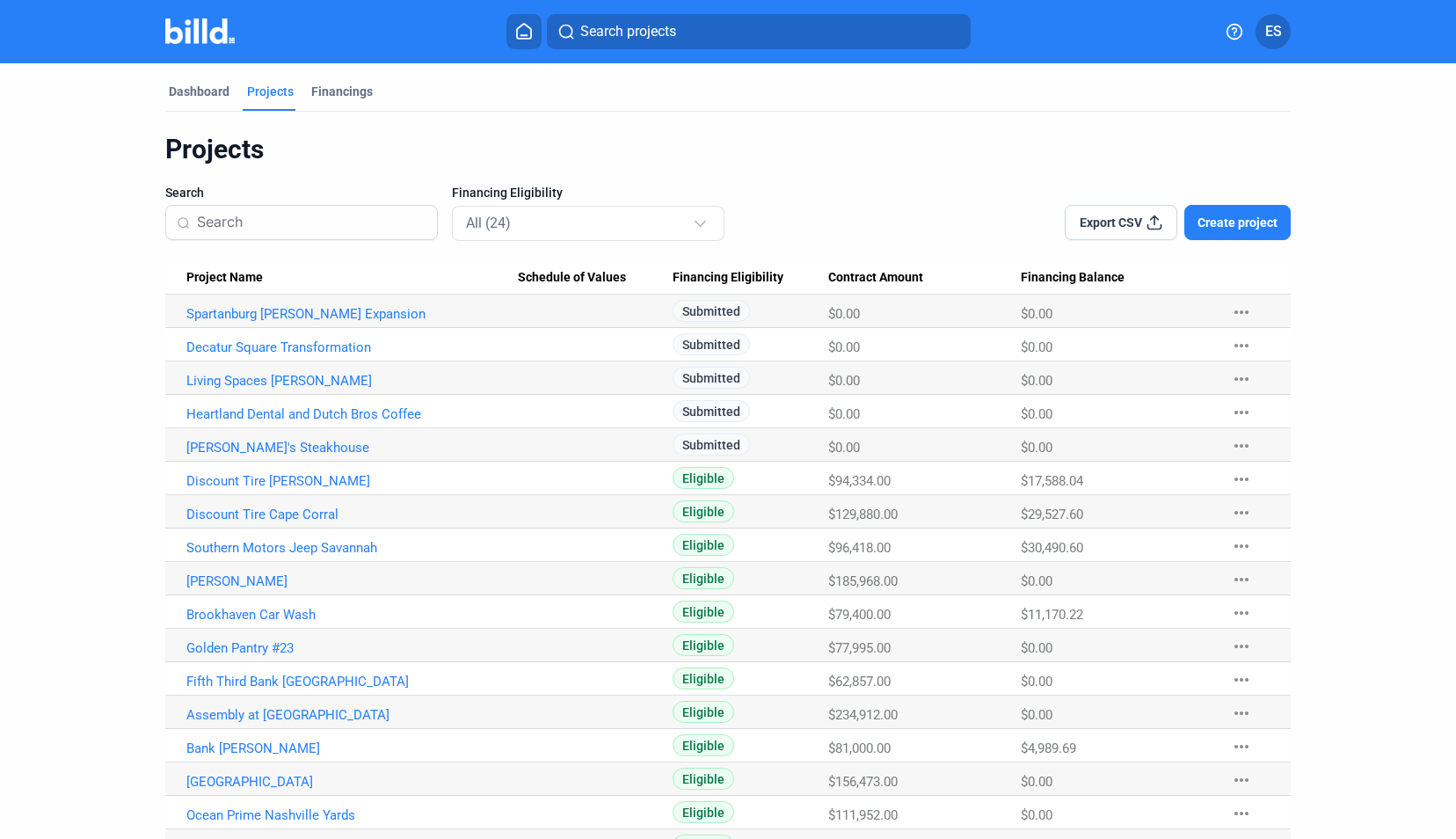
click at [1267, 212] on button "Create project" at bounding box center [1237, 222] width 107 height 35
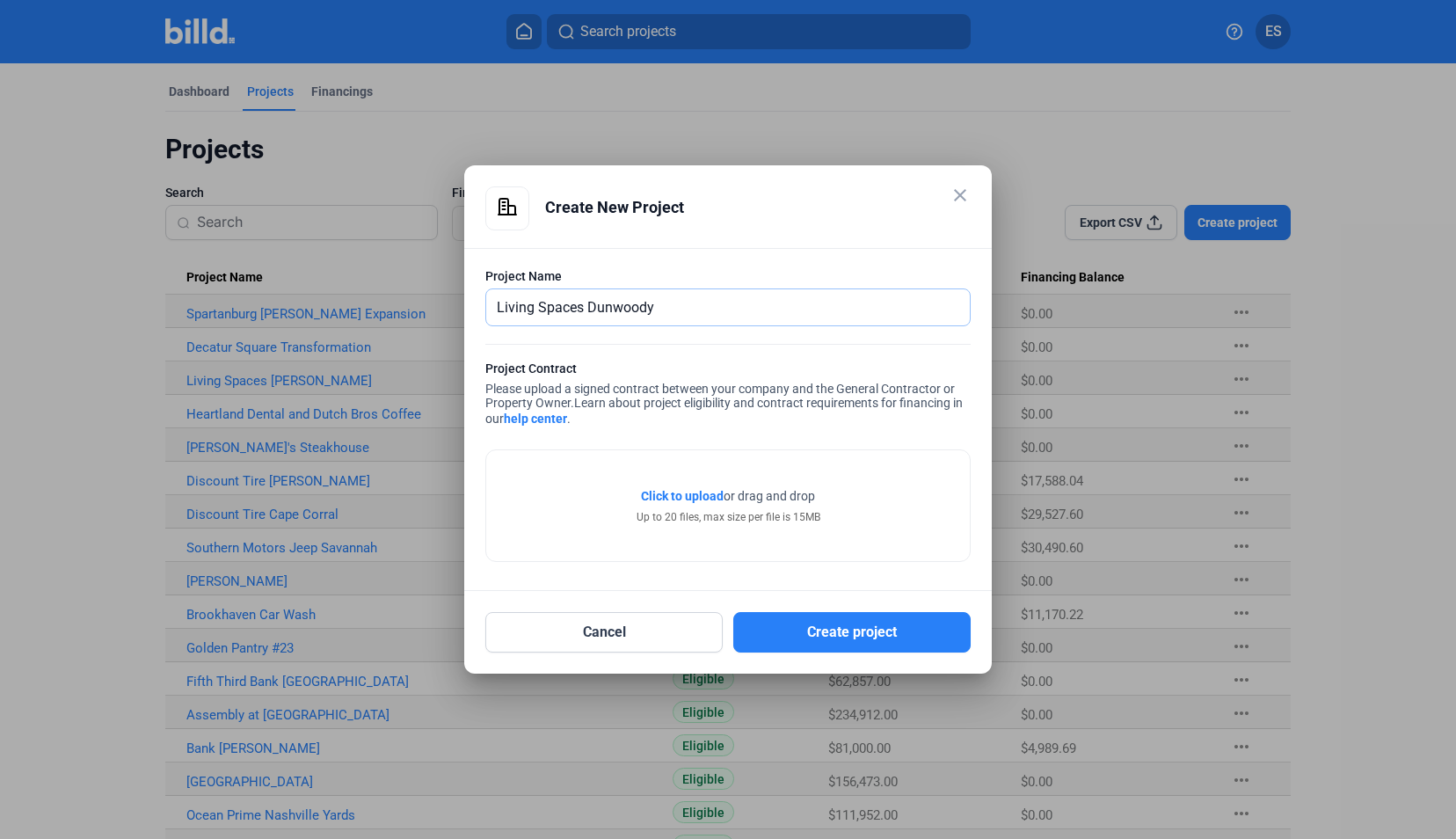
type input "Living Spaces Dunwoody"
click at [674, 502] on span "Click to upload" at bounding box center [681, 495] width 82 height 14
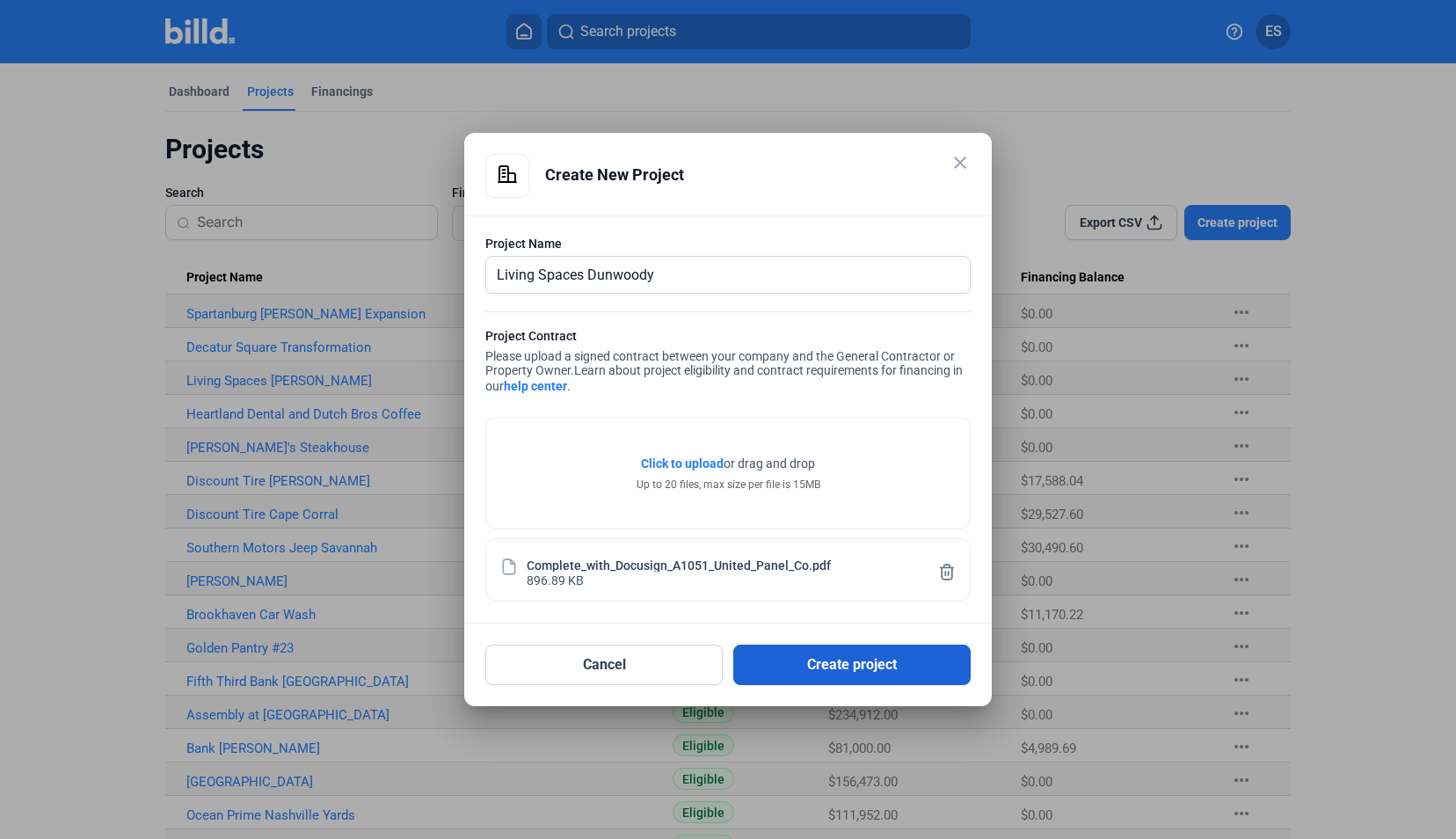
click at [875, 652] on button "Create project" at bounding box center [851, 664] width 237 height 41
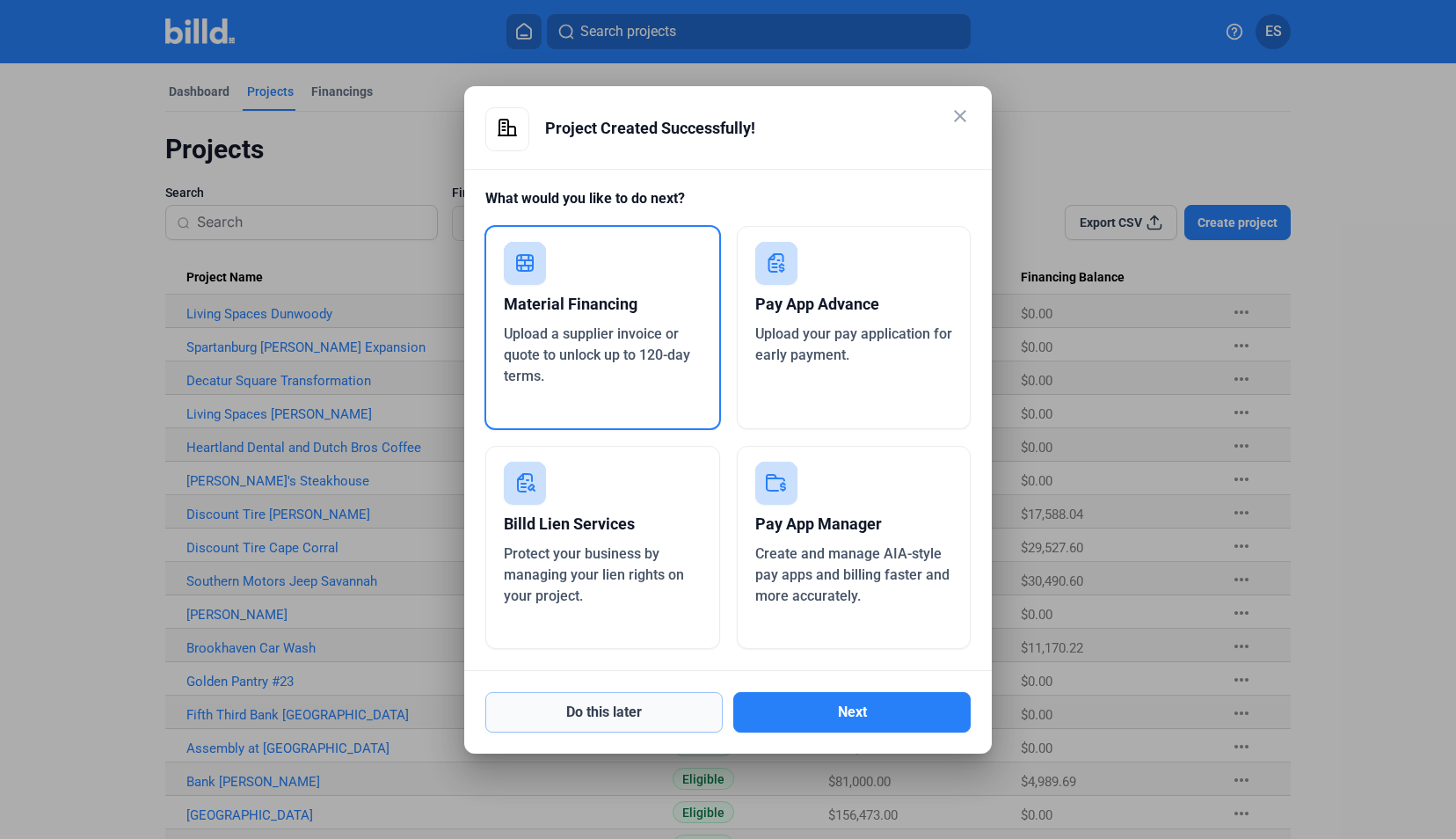
click at [638, 708] on button "Do this later" at bounding box center [604, 711] width 237 height 41
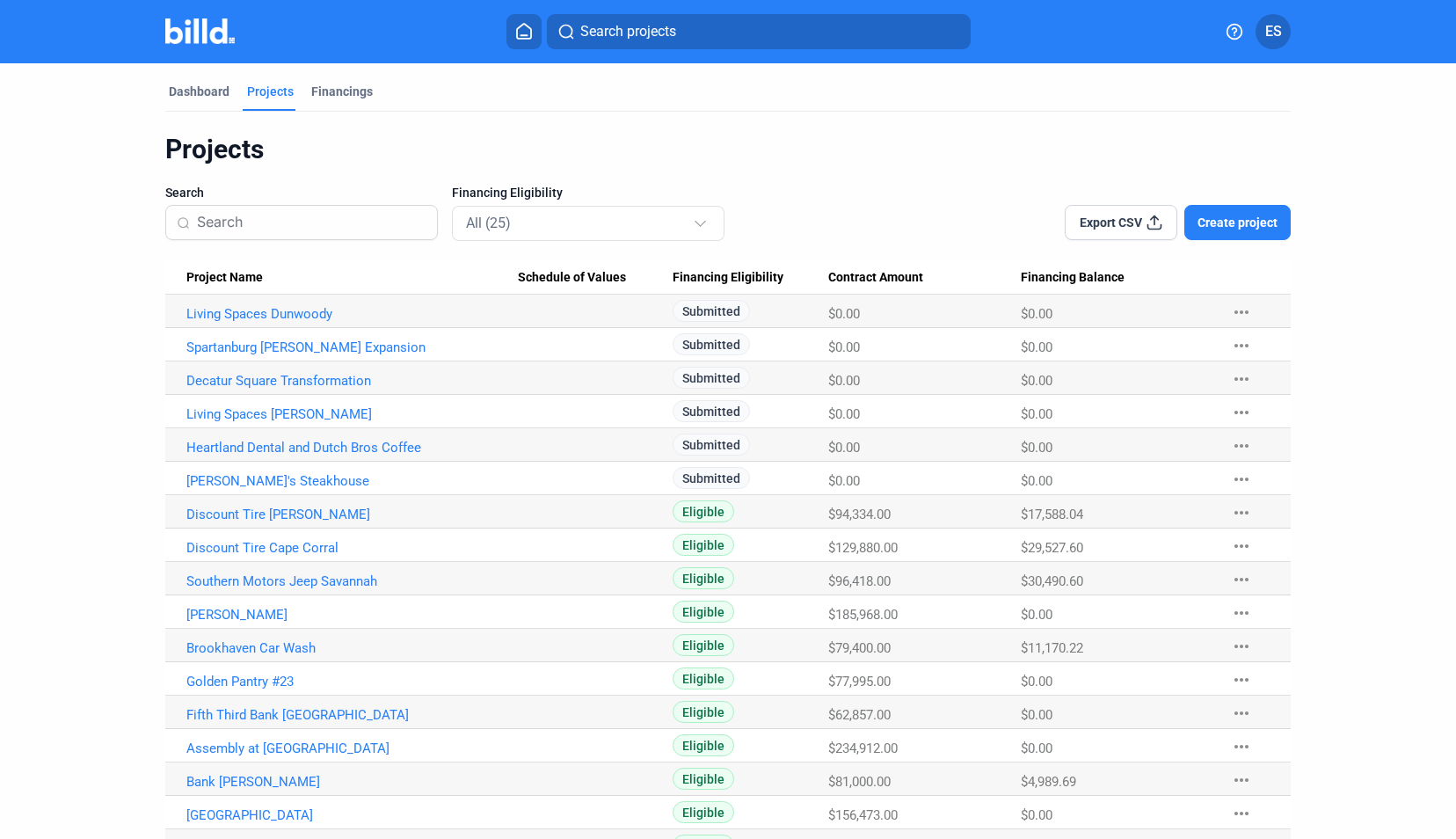
click at [1209, 221] on span "Create project" at bounding box center [1237, 222] width 80 height 18
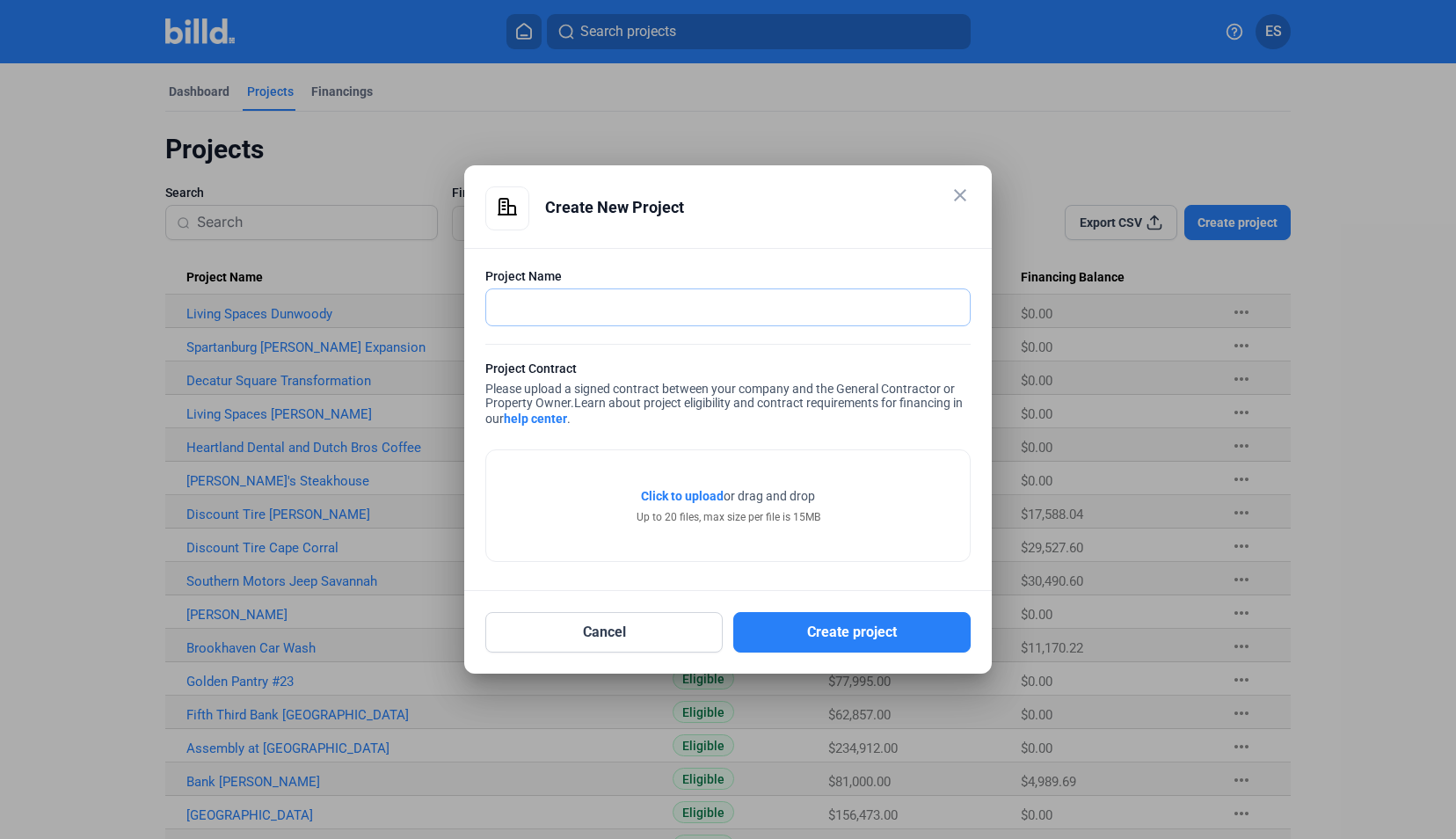
click at [627, 302] on input "text" at bounding box center [718, 307] width 464 height 36
type input "[PERSON_NAME] Creek HS Addition"
click at [677, 490] on span "Click to upload" at bounding box center [681, 495] width 82 height 14
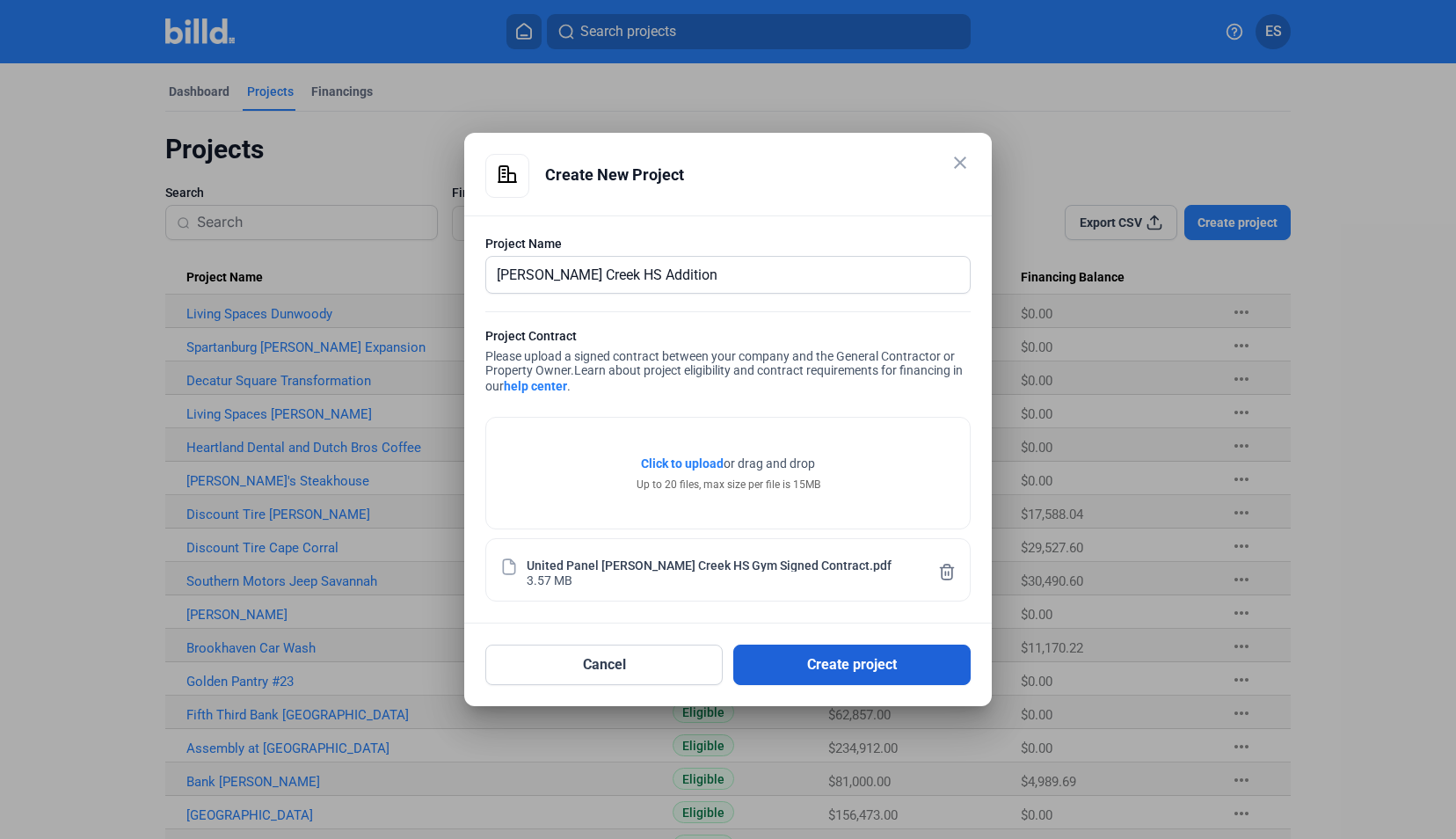
click at [893, 663] on button "Create project" at bounding box center [851, 664] width 237 height 41
